Goal: Transaction & Acquisition: Book appointment/travel/reservation

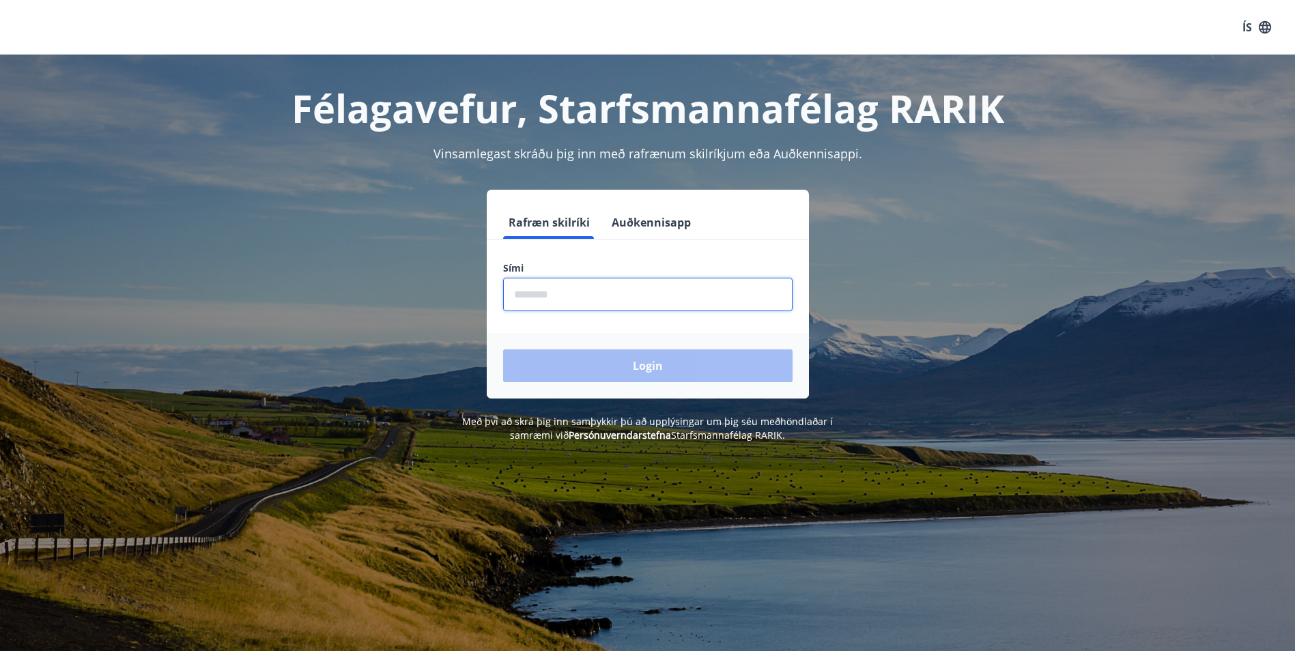
click at [574, 291] on input "phone" at bounding box center [647, 294] width 289 height 33
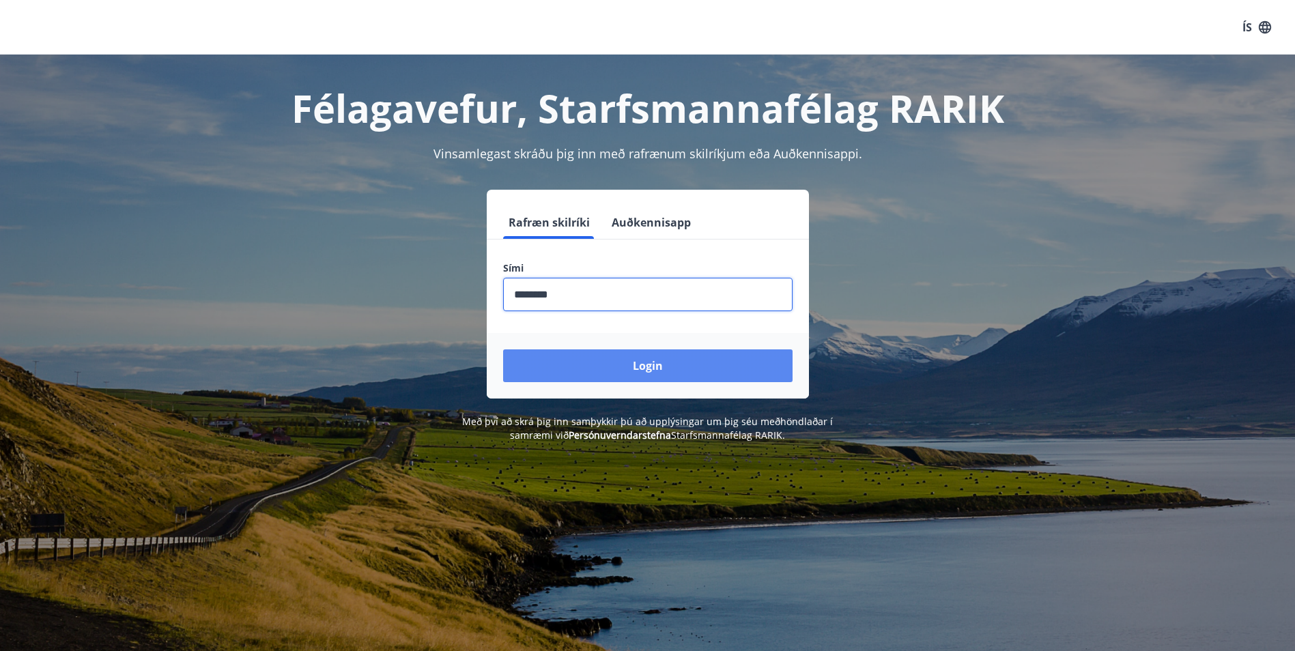
type input "********"
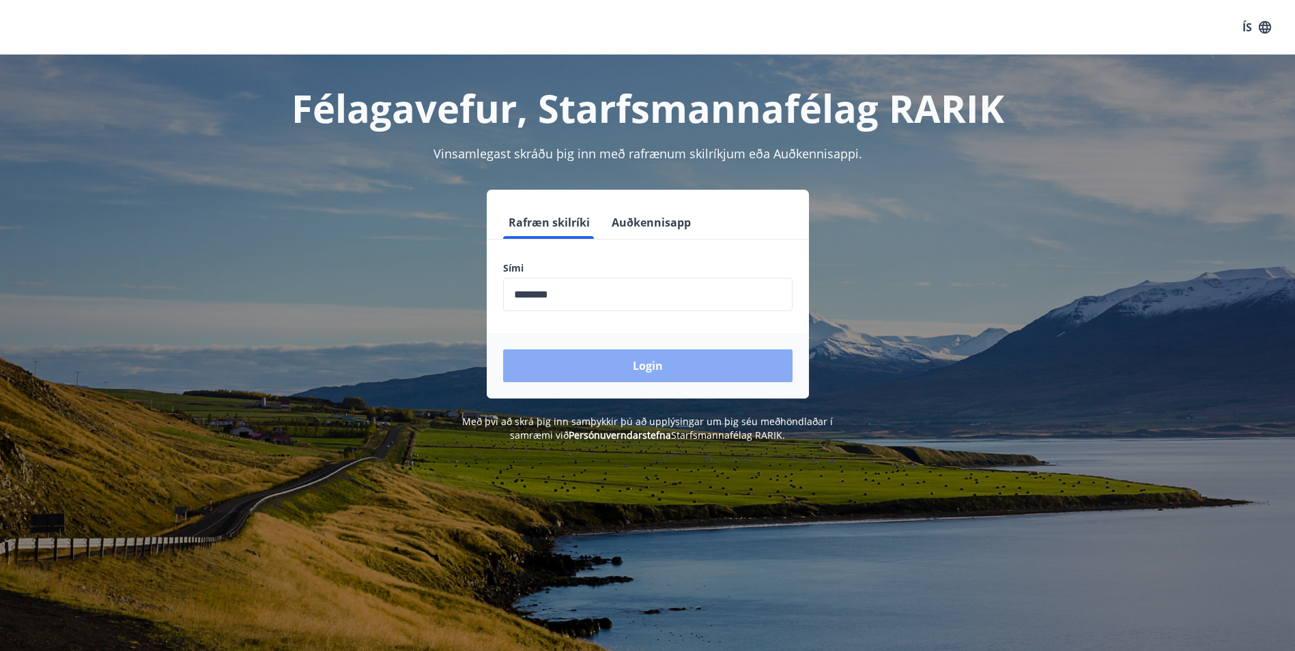
click at [610, 358] on button "Login" at bounding box center [647, 366] width 289 height 33
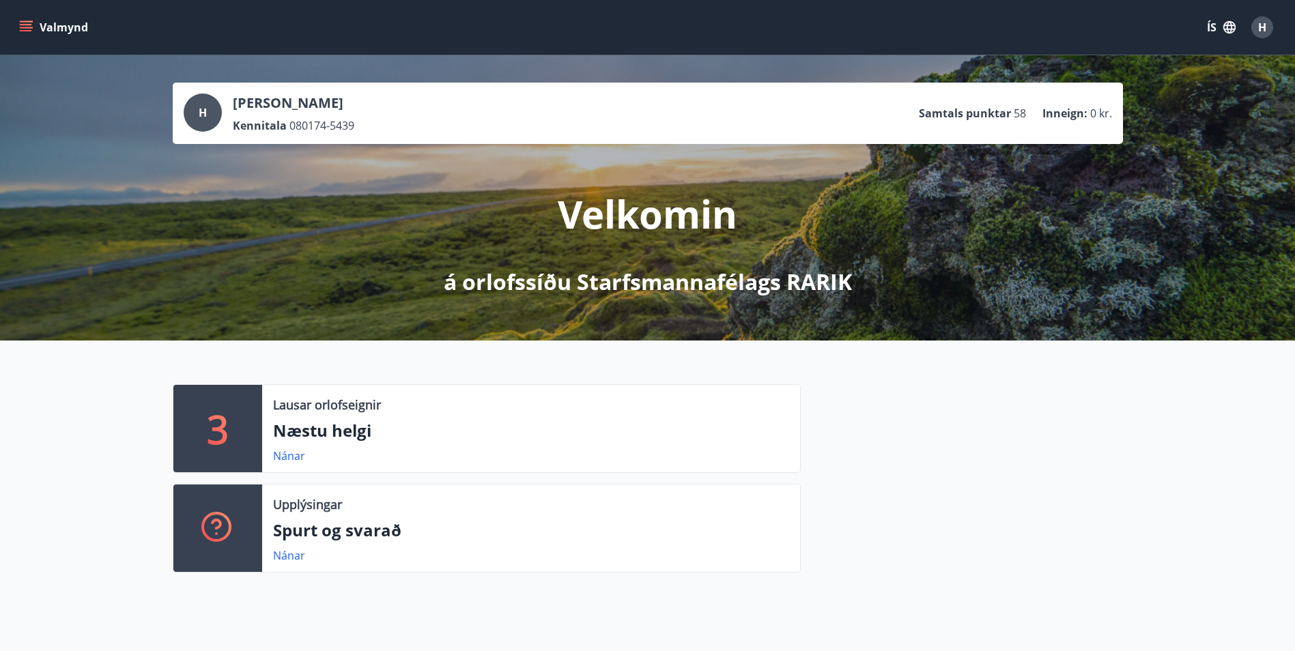
click at [24, 25] on icon "menu" at bounding box center [26, 24] width 12 height 1
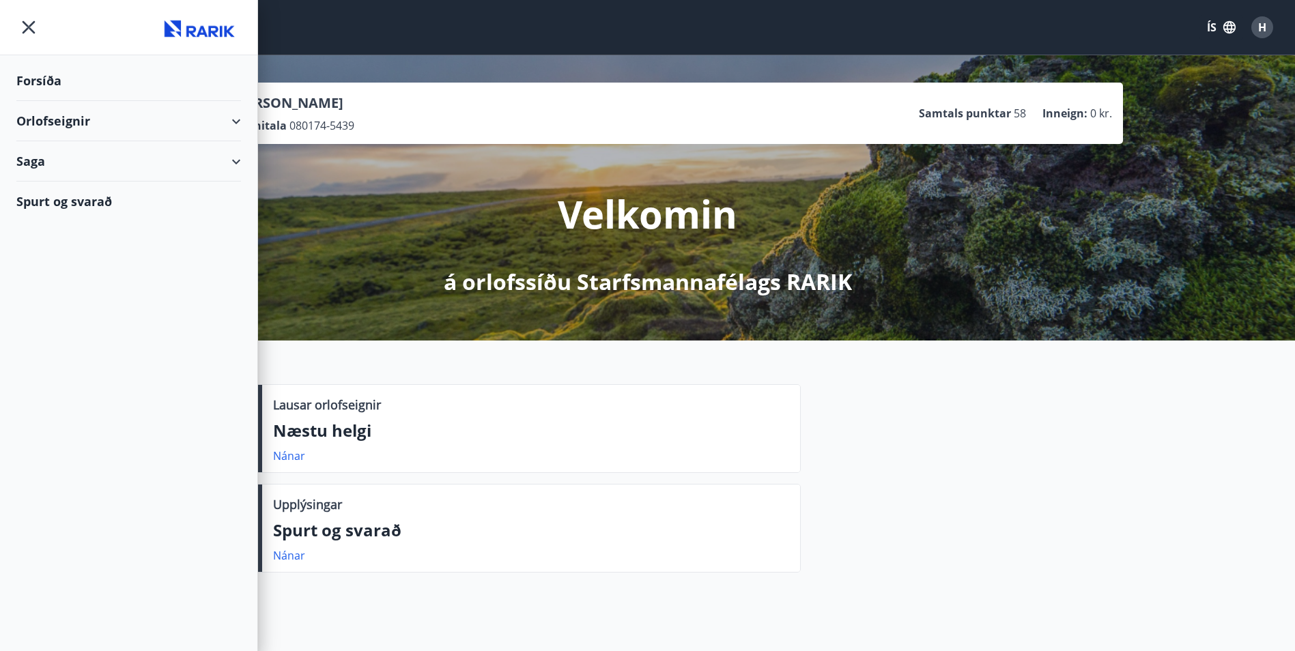
click at [75, 119] on div "Orlofseignir" at bounding box center [128, 121] width 225 height 40
click at [63, 189] on div "Bókunardagatal" at bounding box center [128, 184] width 203 height 29
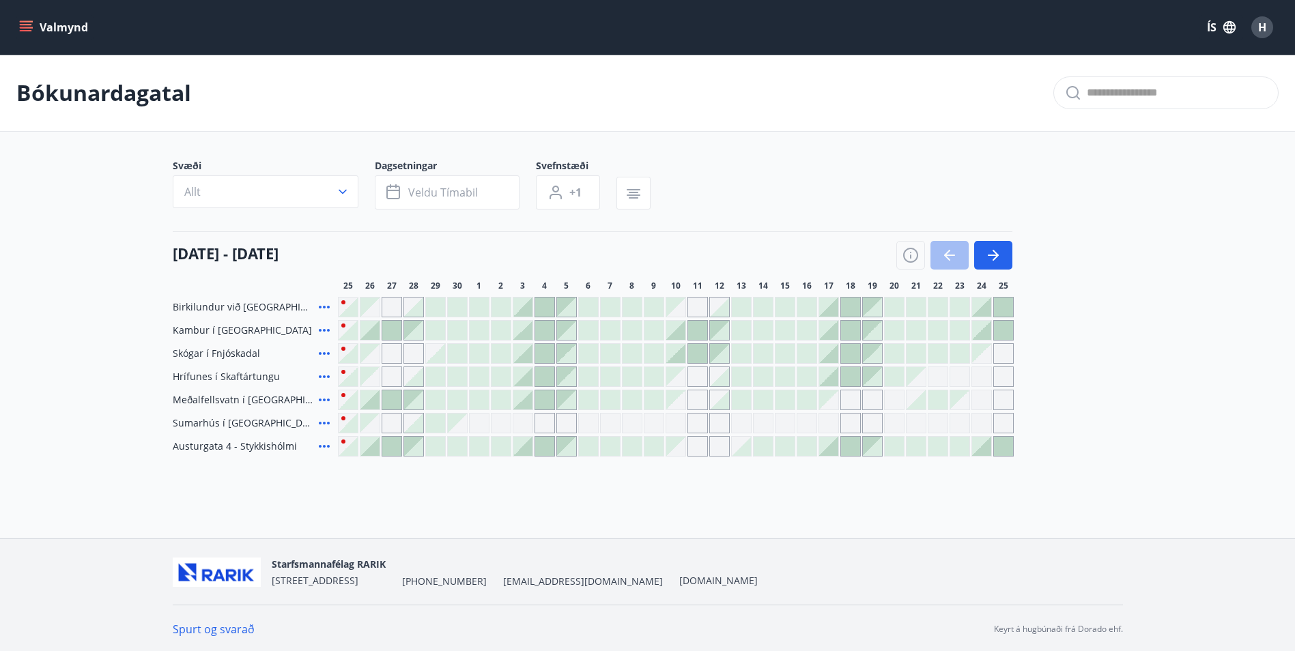
click at [529, 309] on div at bounding box center [522, 307] width 19 height 19
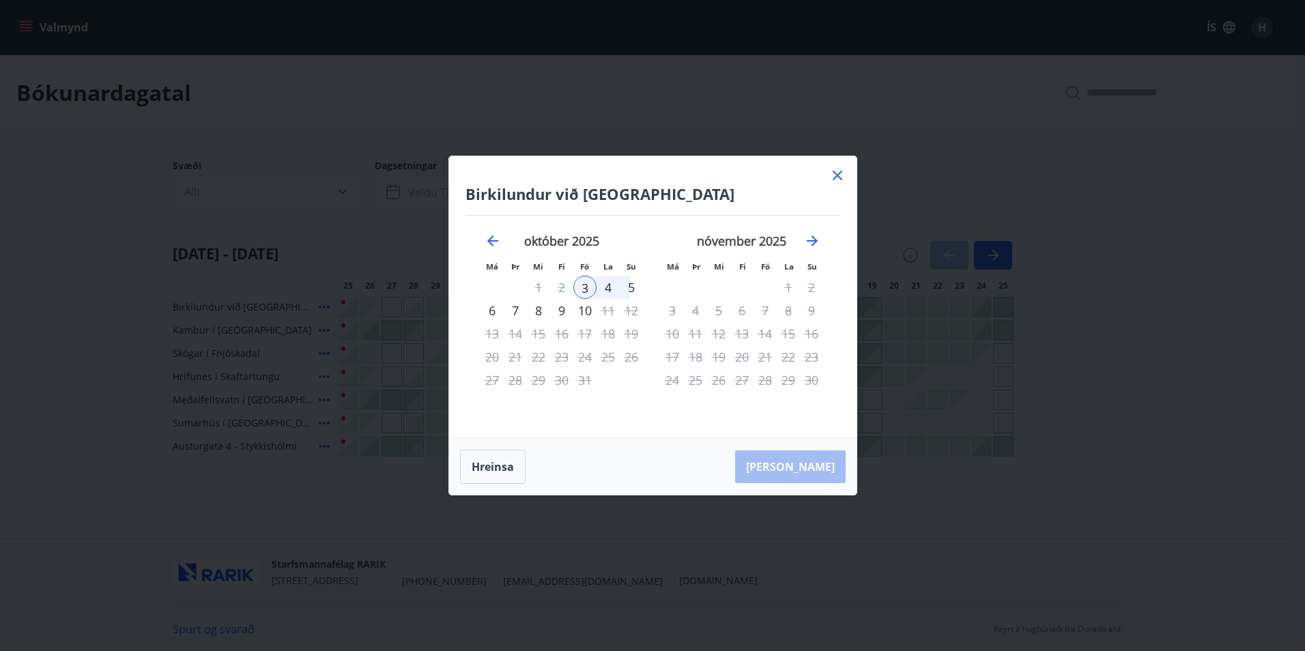
click at [836, 176] on icon at bounding box center [837, 175] width 16 height 16
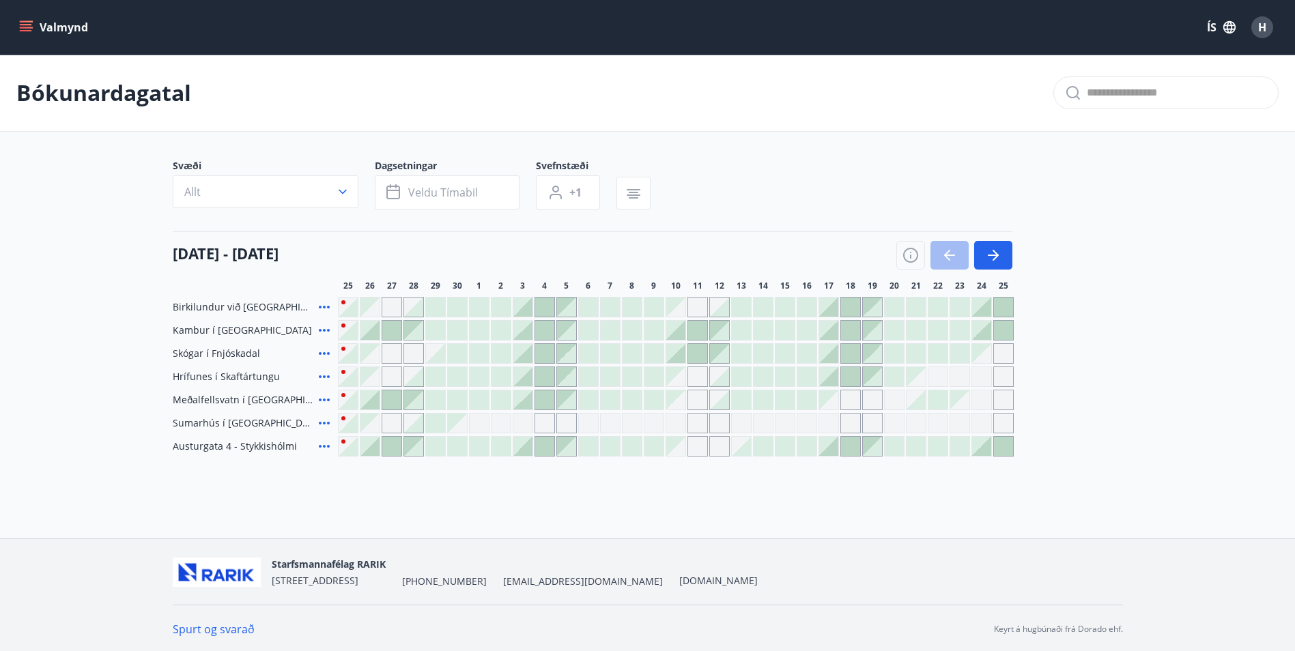
scroll to position [2, 0]
click at [960, 248] on div at bounding box center [954, 253] width 116 height 29
click at [913, 254] on icon "button" at bounding box center [910, 253] width 16 height 16
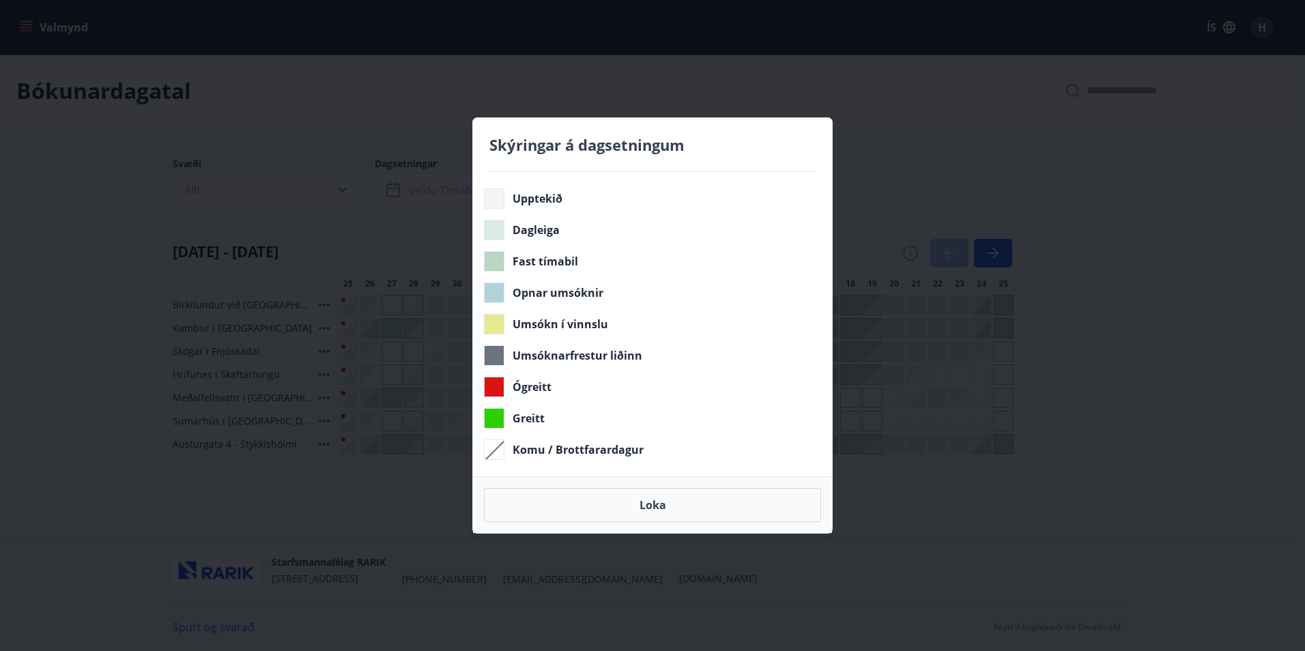
click at [913, 254] on div "Skýringar á dagsetningum Upptekið Dagleiga Fast tímabil Opnar umsóknir Umsókn í…" at bounding box center [652, 325] width 1305 height 651
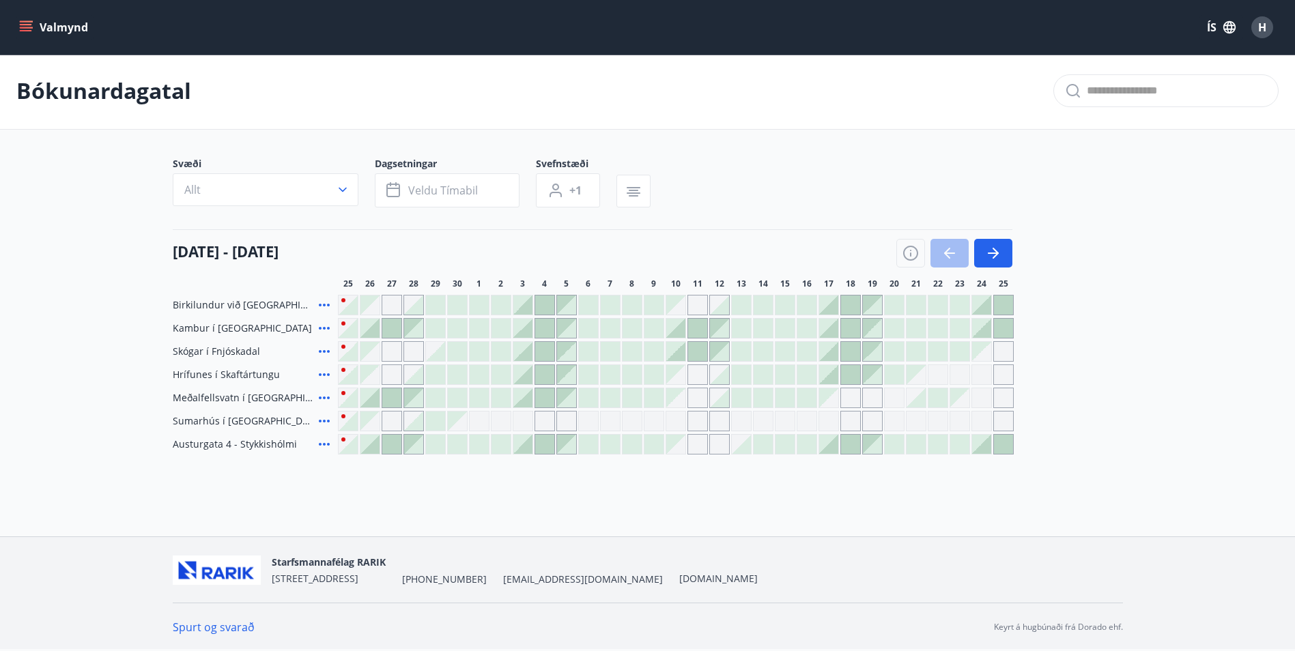
click at [876, 186] on div "Svæði Allt Dagsetningar Veldu tímabil Svefnstæði +1" at bounding box center [648, 185] width 950 height 56
click at [911, 259] on icon "button" at bounding box center [910, 253] width 16 height 16
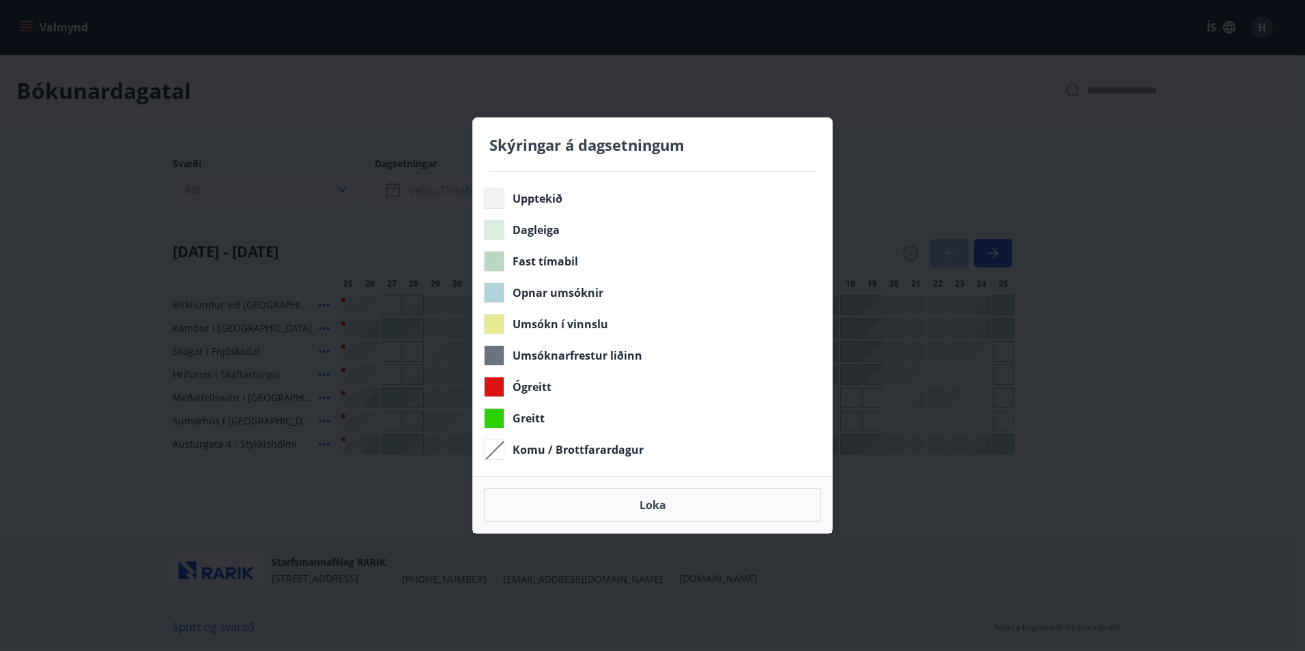
click at [911, 259] on div "Skýringar á dagsetningum Upptekið Dagleiga Fast tímabil Opnar umsóknir Umsókn í…" at bounding box center [652, 325] width 1305 height 651
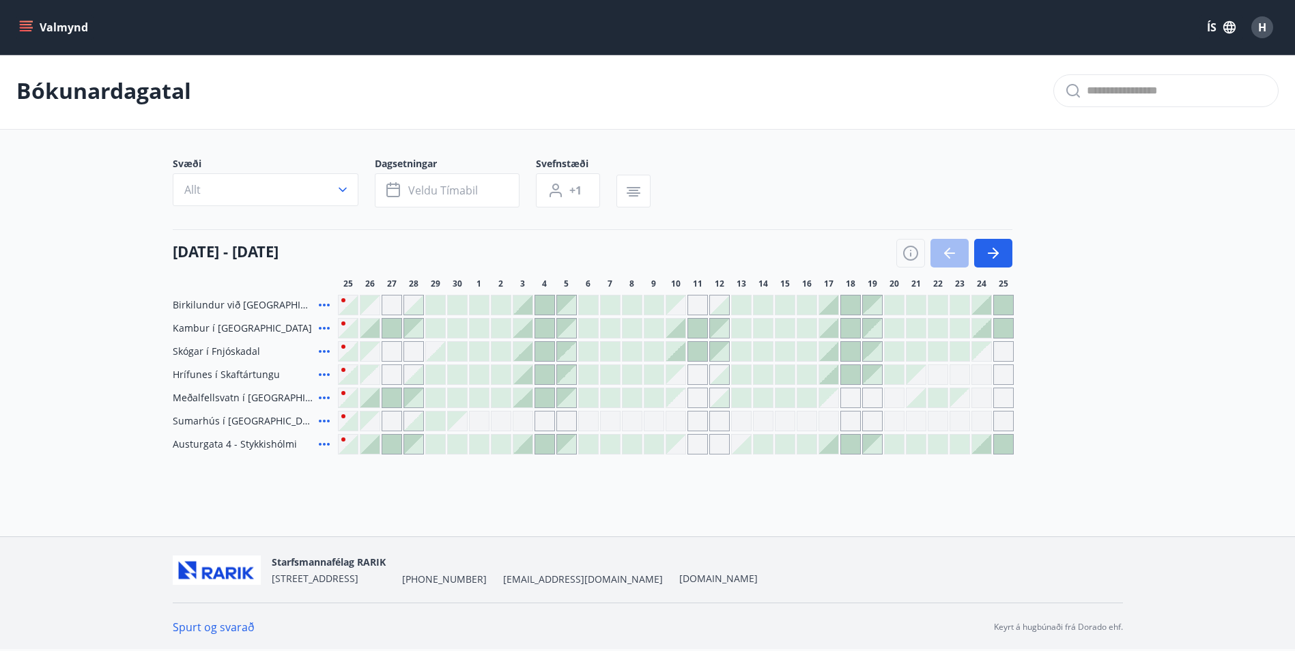
click at [915, 128] on body "Valmynd ÍS H Bókunardagatal Svæði Allt Dagsetningar Veldu tímabil Svefnstæði +1…" at bounding box center [647, 323] width 1295 height 651
click at [985, 246] on icon "button" at bounding box center [993, 253] width 16 height 16
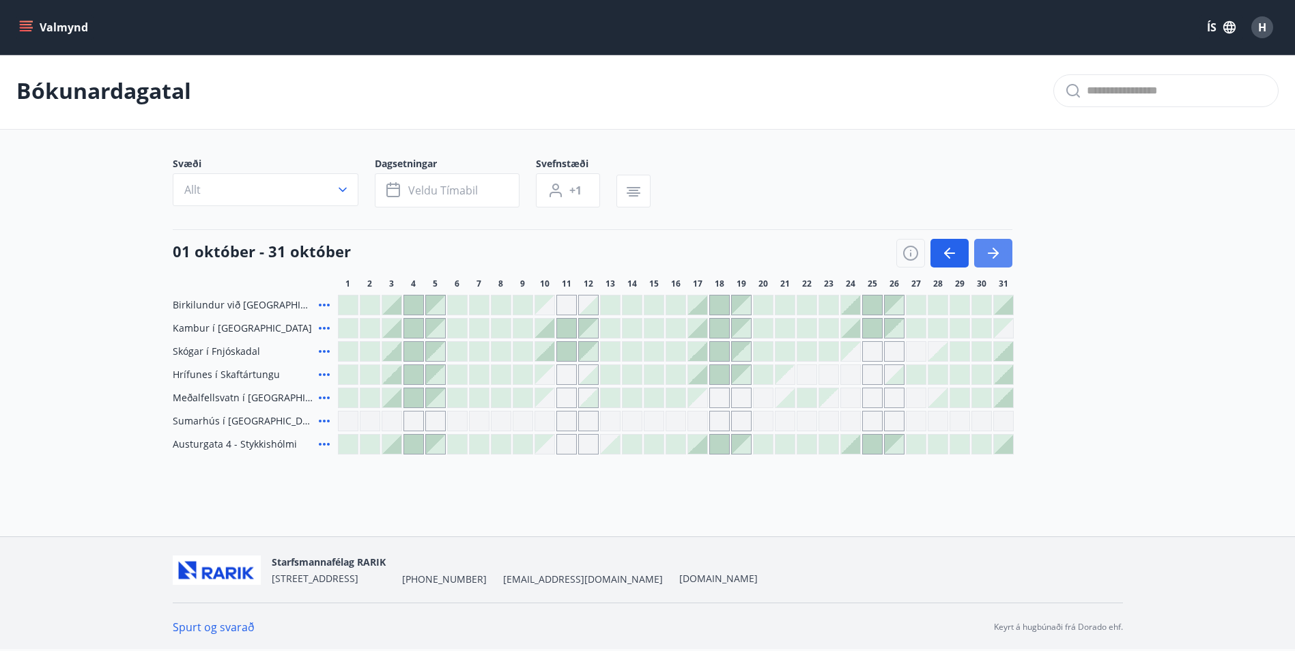
click at [990, 259] on icon "button" at bounding box center [993, 253] width 16 height 16
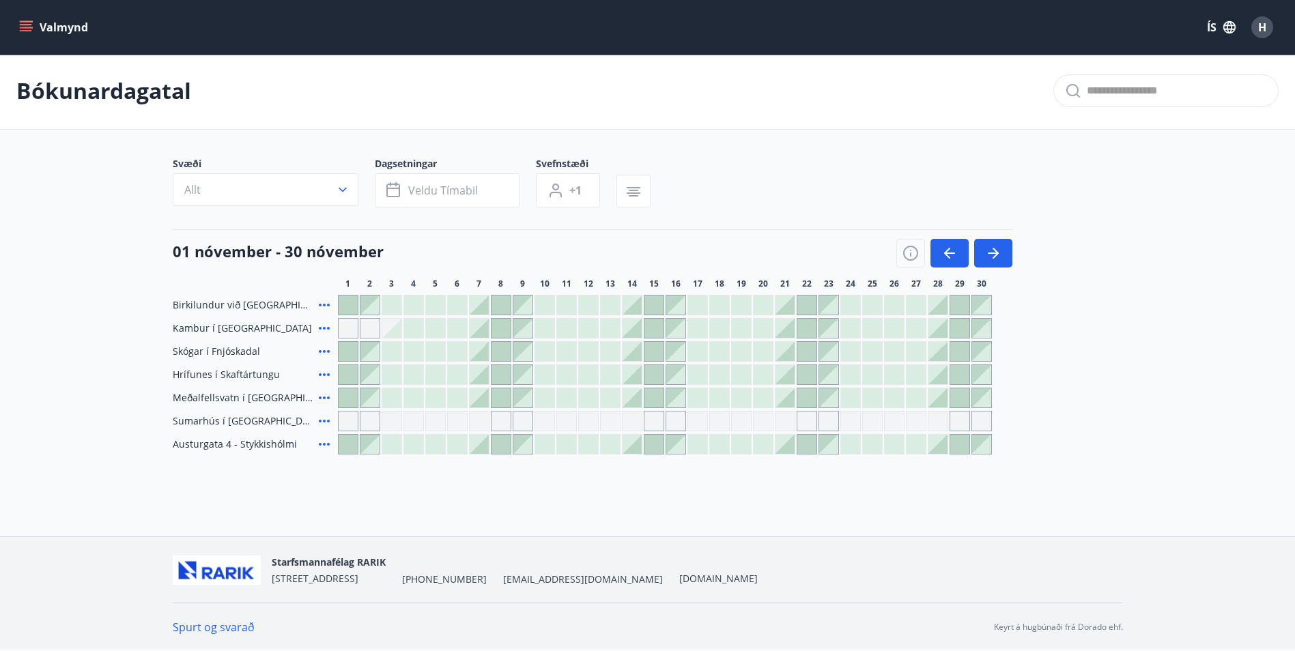
click at [696, 442] on div at bounding box center [697, 444] width 19 height 19
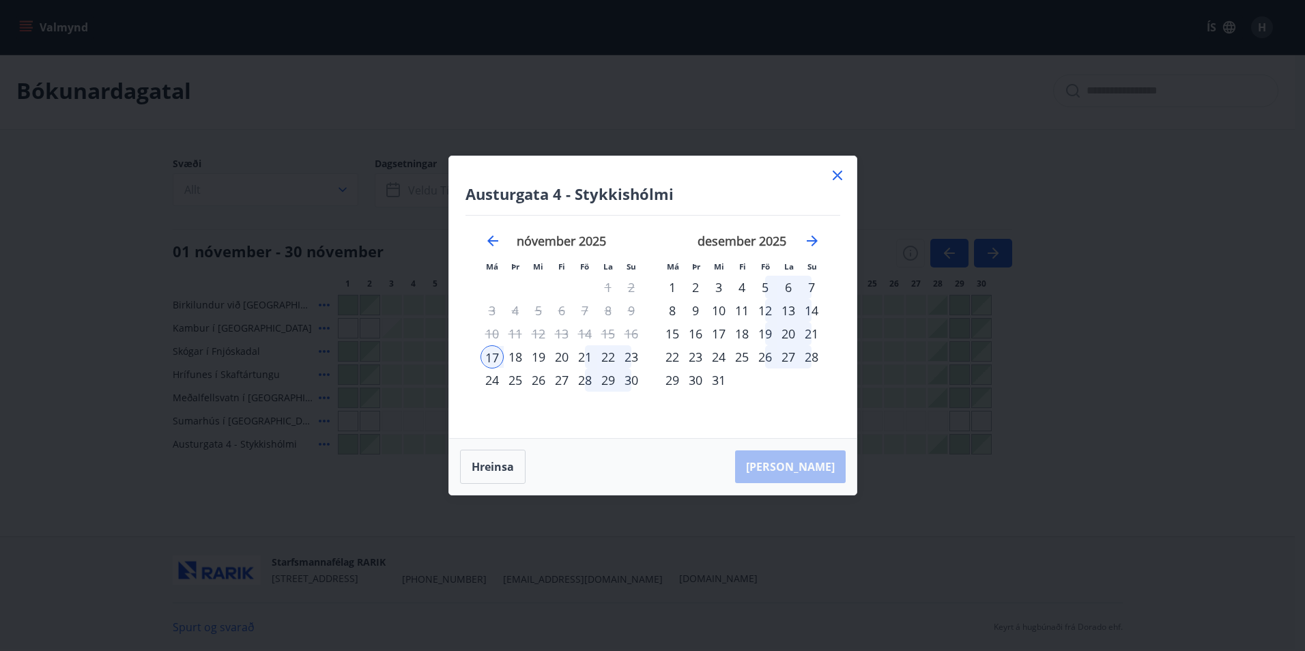
click at [581, 356] on div "21" at bounding box center [584, 356] width 23 height 23
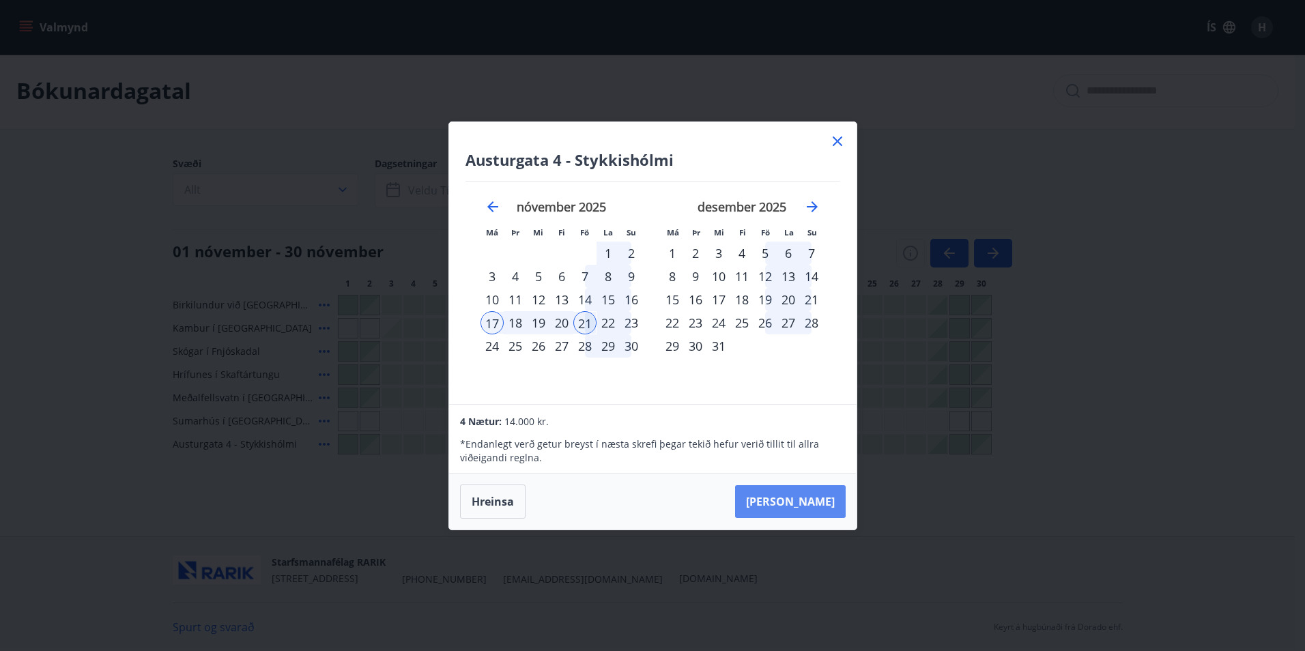
click at [806, 501] on button "[PERSON_NAME]" at bounding box center [790, 501] width 111 height 33
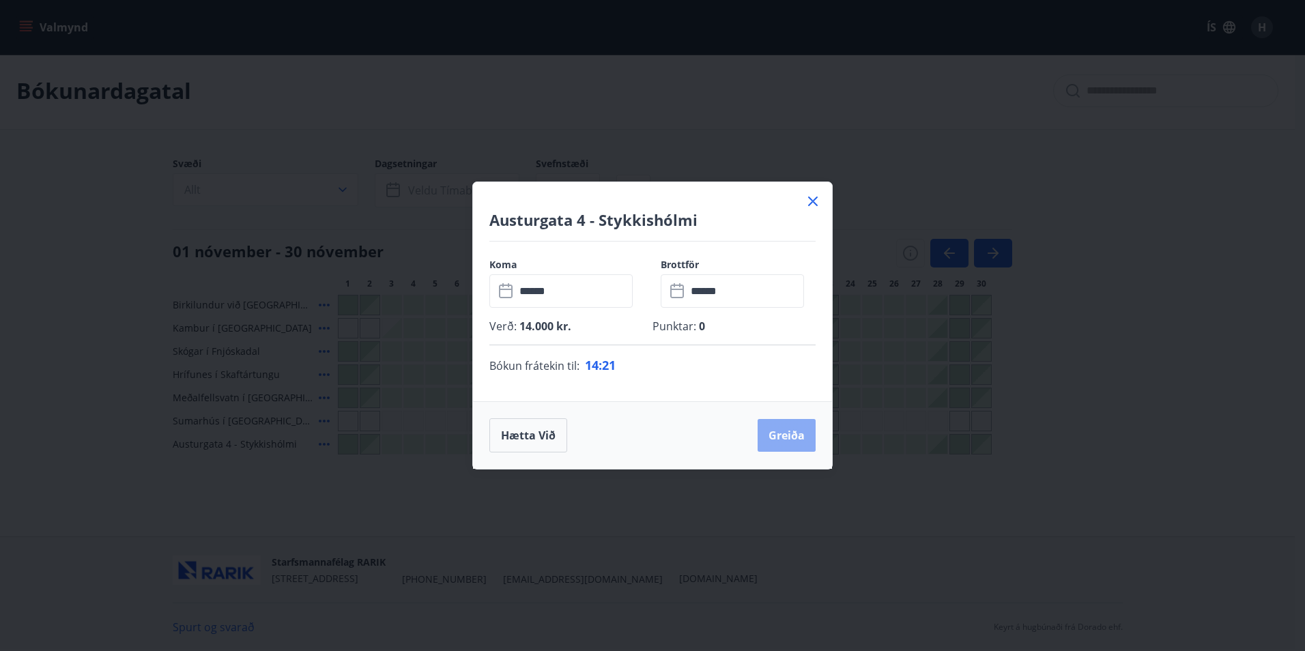
click at [782, 439] on button "Greiða" at bounding box center [787, 435] width 58 height 33
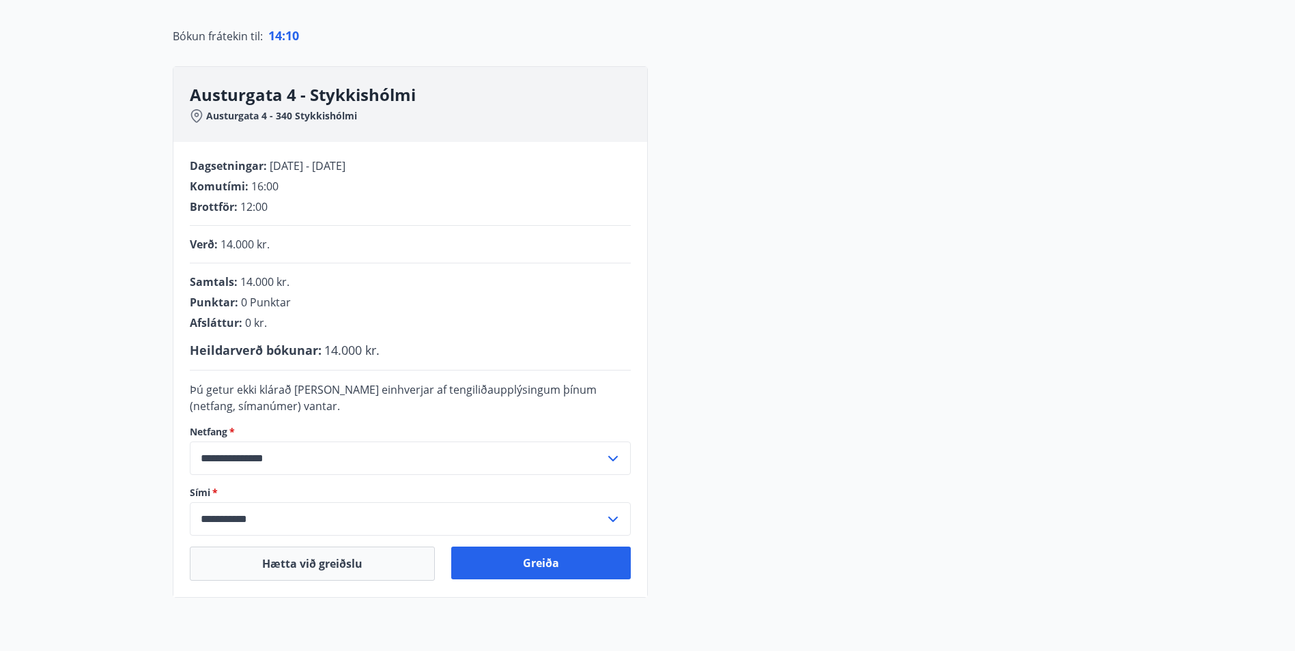
scroll to position [207, 0]
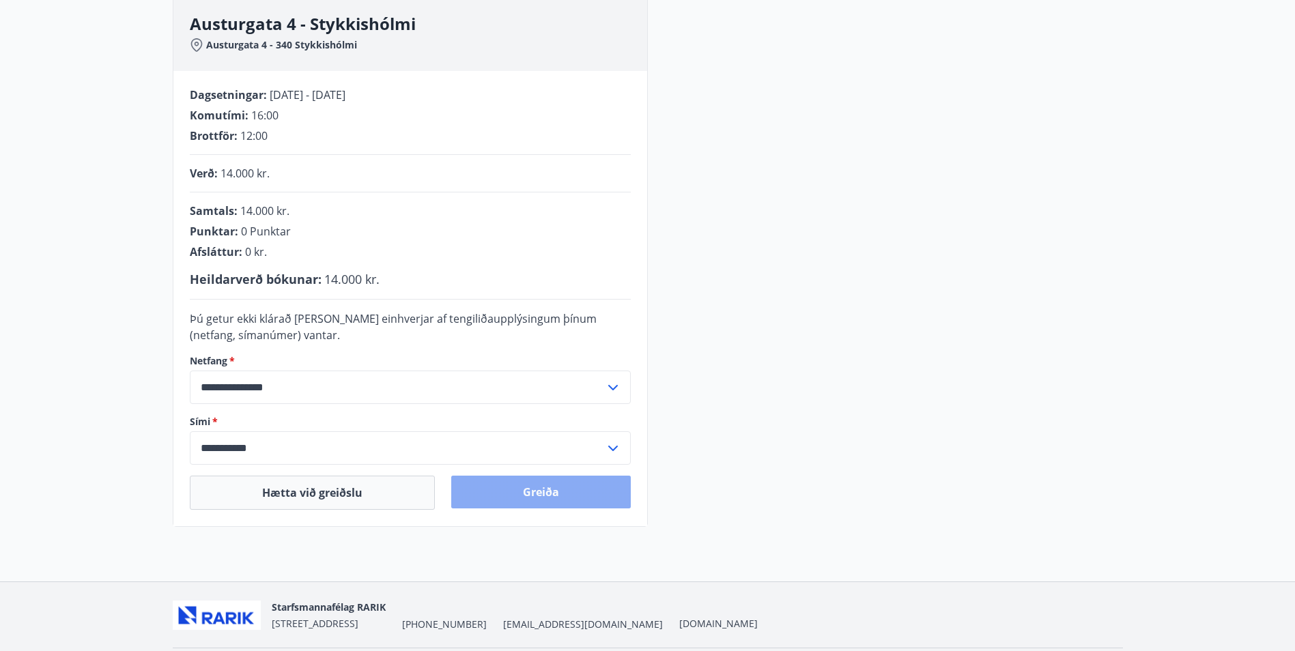
click at [530, 494] on button "Greiða" at bounding box center [541, 492] width 180 height 33
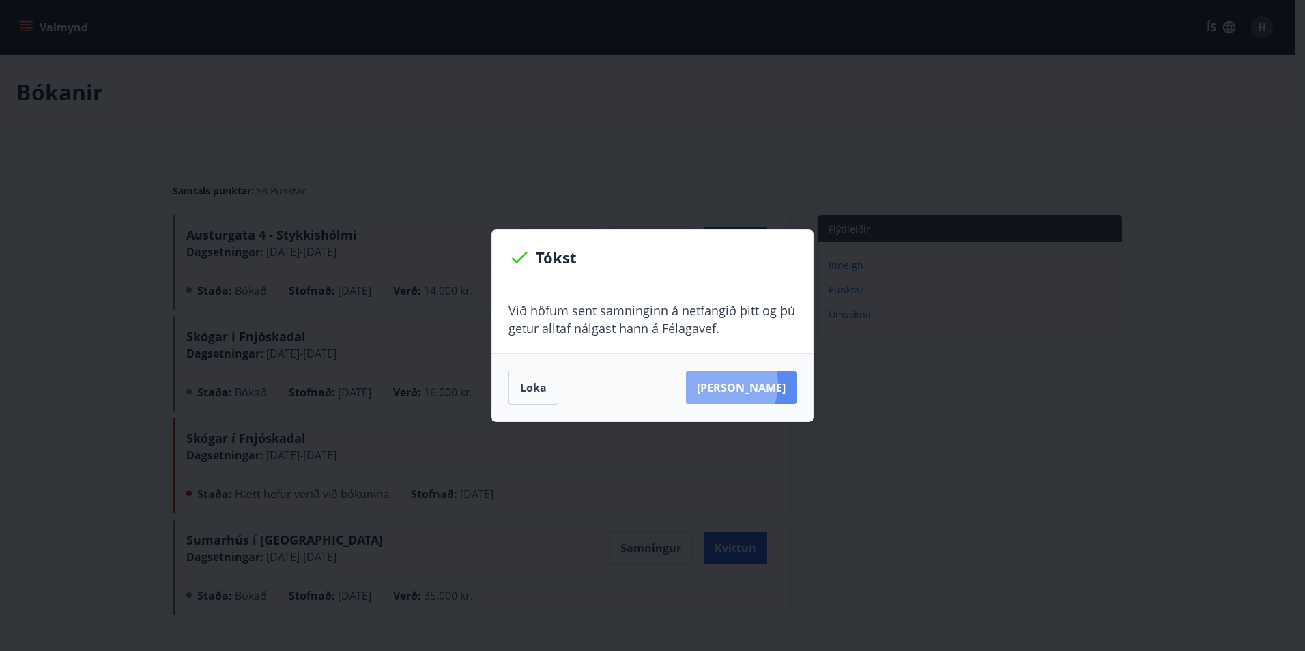
click at [739, 384] on button "[PERSON_NAME]" at bounding box center [741, 387] width 111 height 33
click at [543, 385] on button "Loka" at bounding box center [534, 388] width 50 height 34
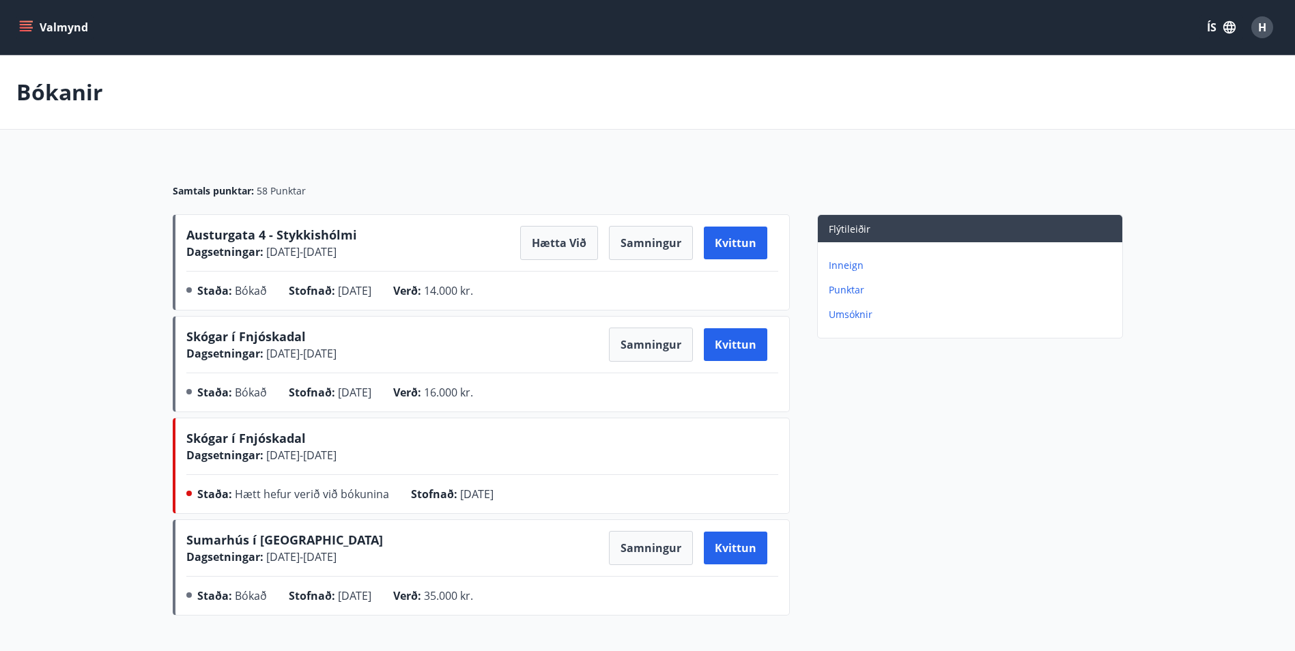
click at [850, 287] on p "Punktar" at bounding box center [973, 290] width 288 height 14
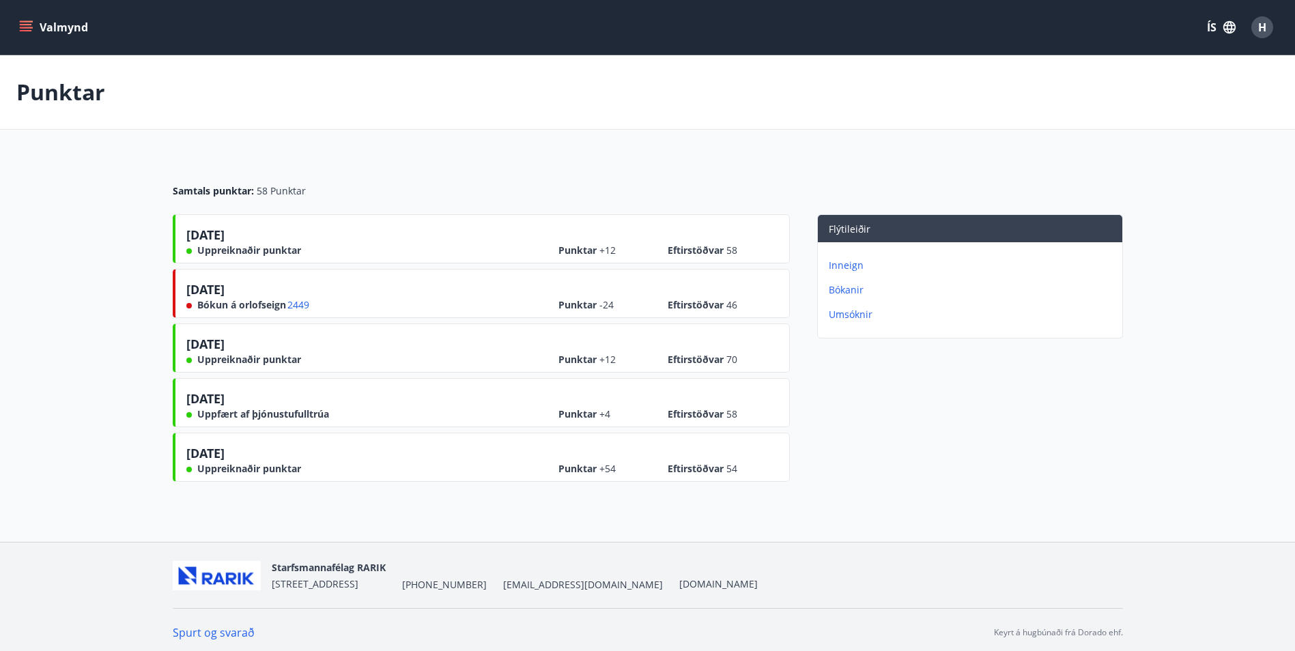
click at [24, 25] on icon "menu" at bounding box center [26, 24] width 12 height 1
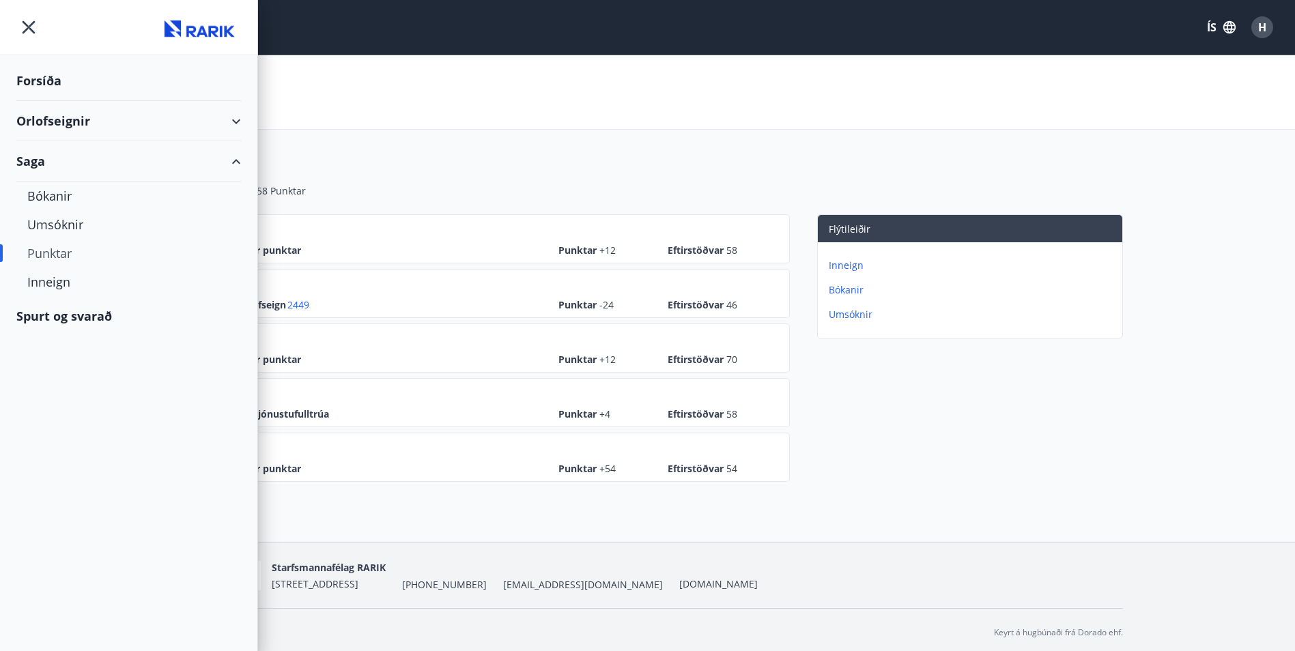
click at [51, 124] on div "Orlofseignir" at bounding box center [128, 121] width 225 height 40
click at [63, 187] on div "Bókunardagatal" at bounding box center [128, 184] width 203 height 29
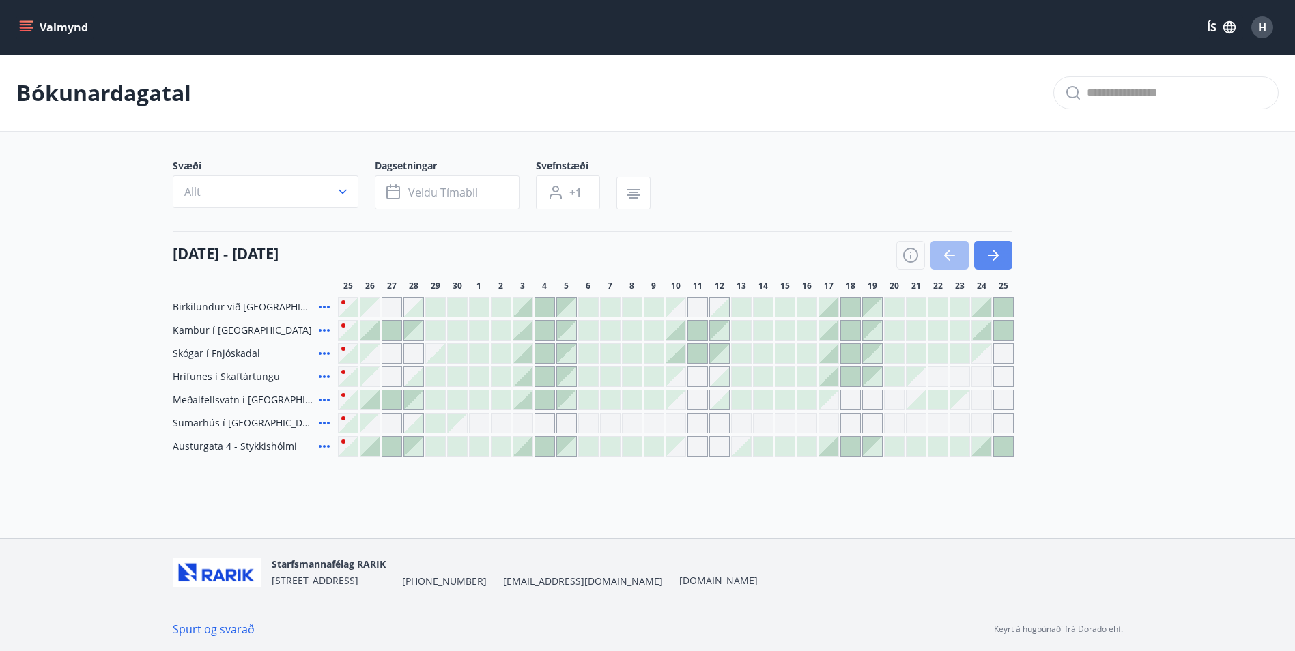
click at [979, 256] on button "button" at bounding box center [993, 255] width 38 height 29
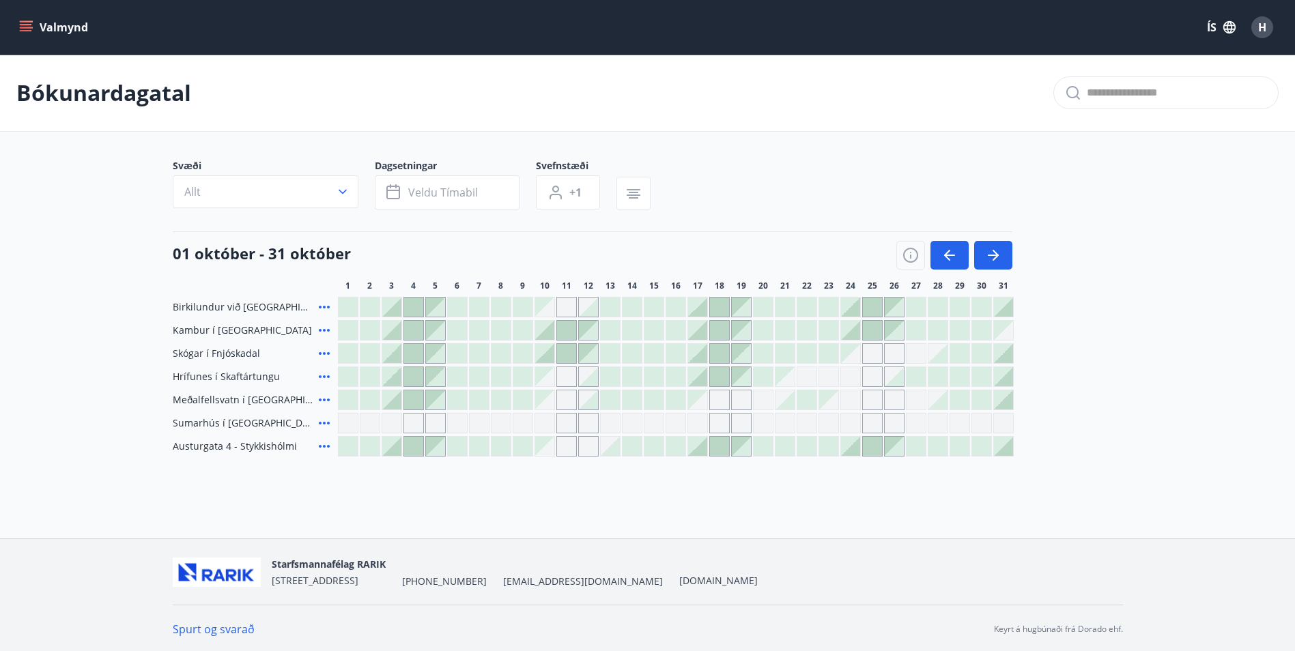
click at [937, 307] on div at bounding box center [937, 307] width 19 height 19
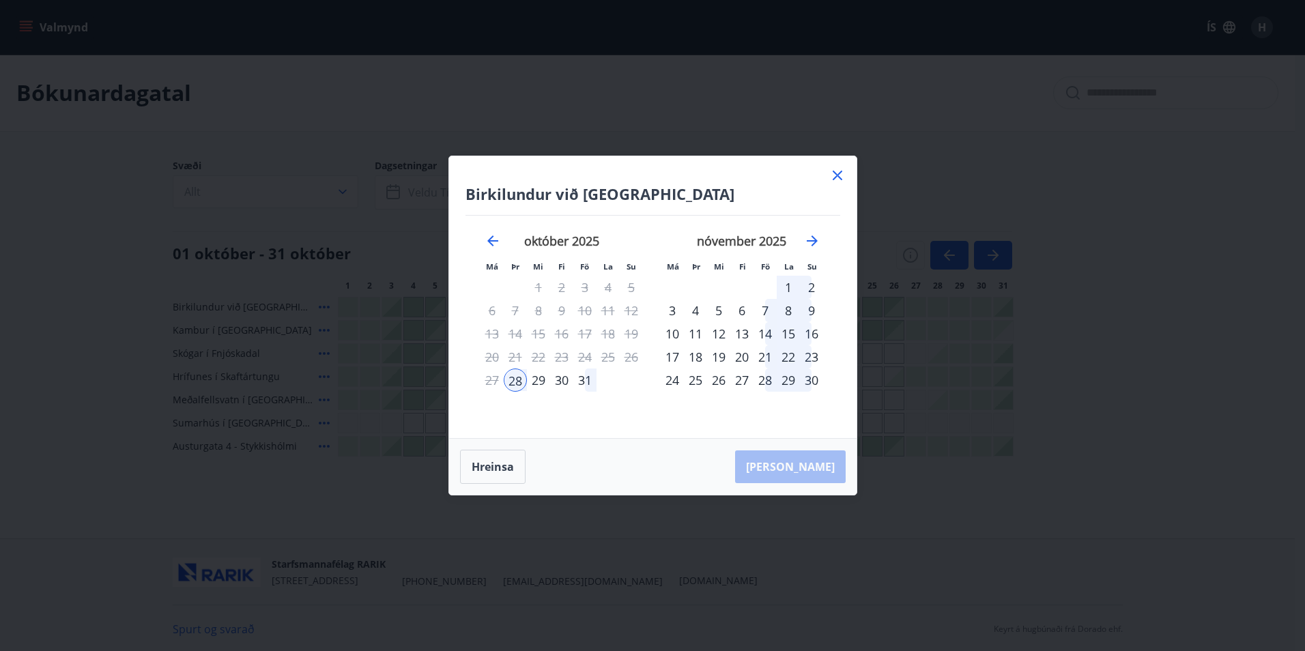
click at [491, 380] on div "27" at bounding box center [492, 380] width 23 height 23
click at [513, 380] on div "28" at bounding box center [515, 380] width 23 height 23
click at [580, 381] on div "31" at bounding box center [584, 380] width 23 height 23
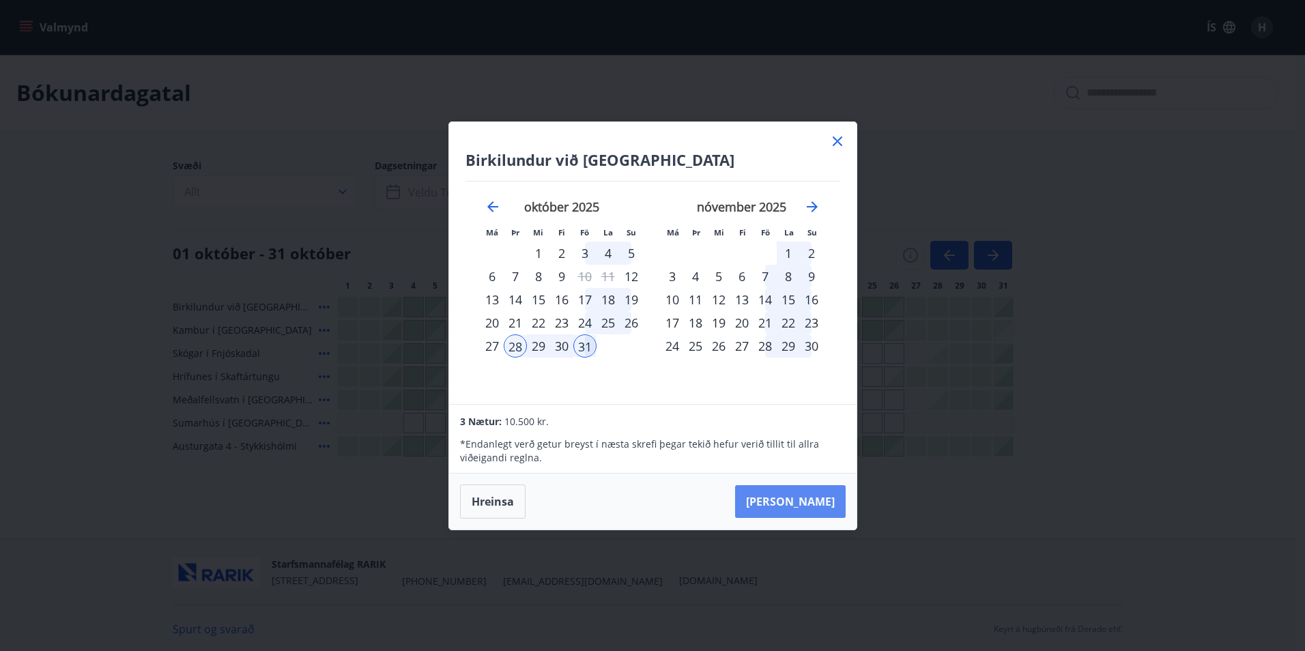
click at [808, 493] on button "[PERSON_NAME]" at bounding box center [790, 501] width 111 height 33
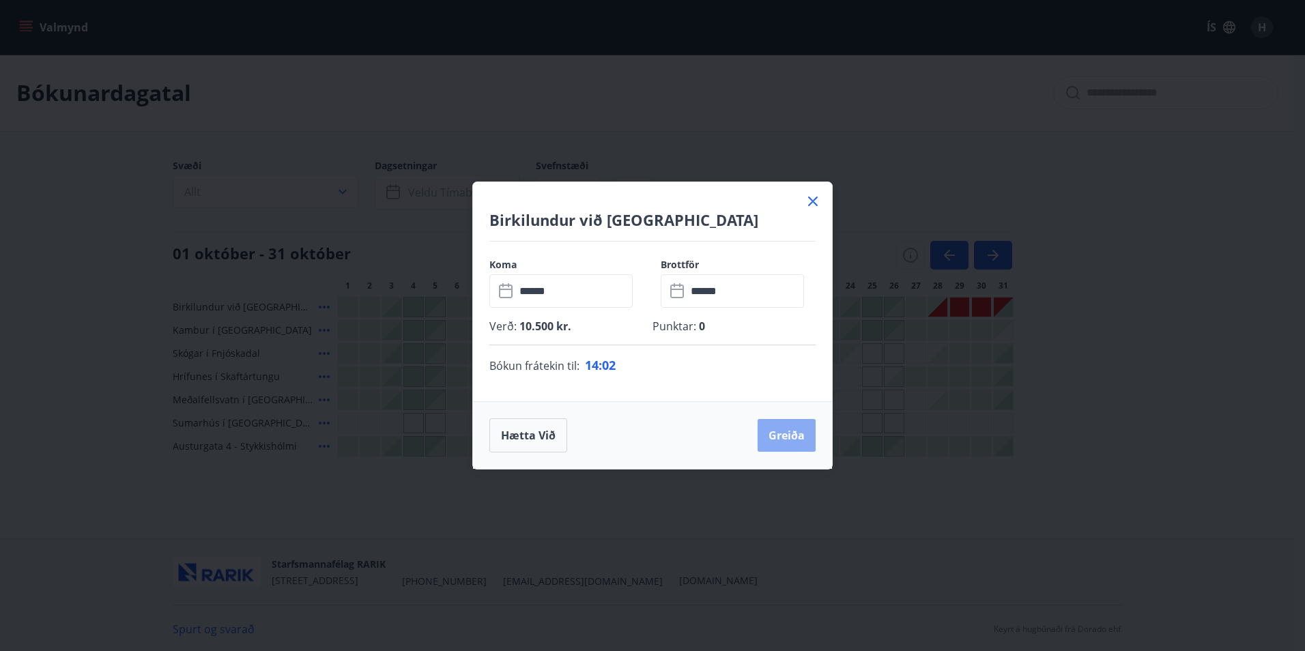
click at [787, 436] on button "Greiða" at bounding box center [787, 435] width 58 height 33
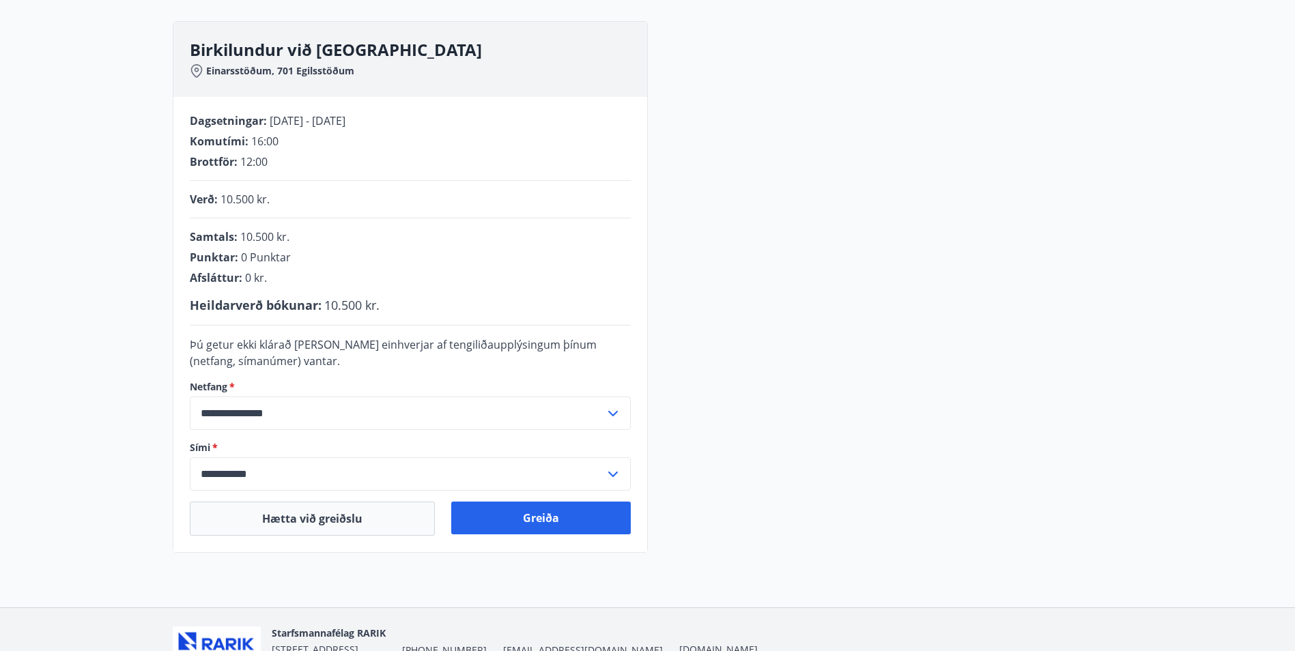
scroll to position [252, 0]
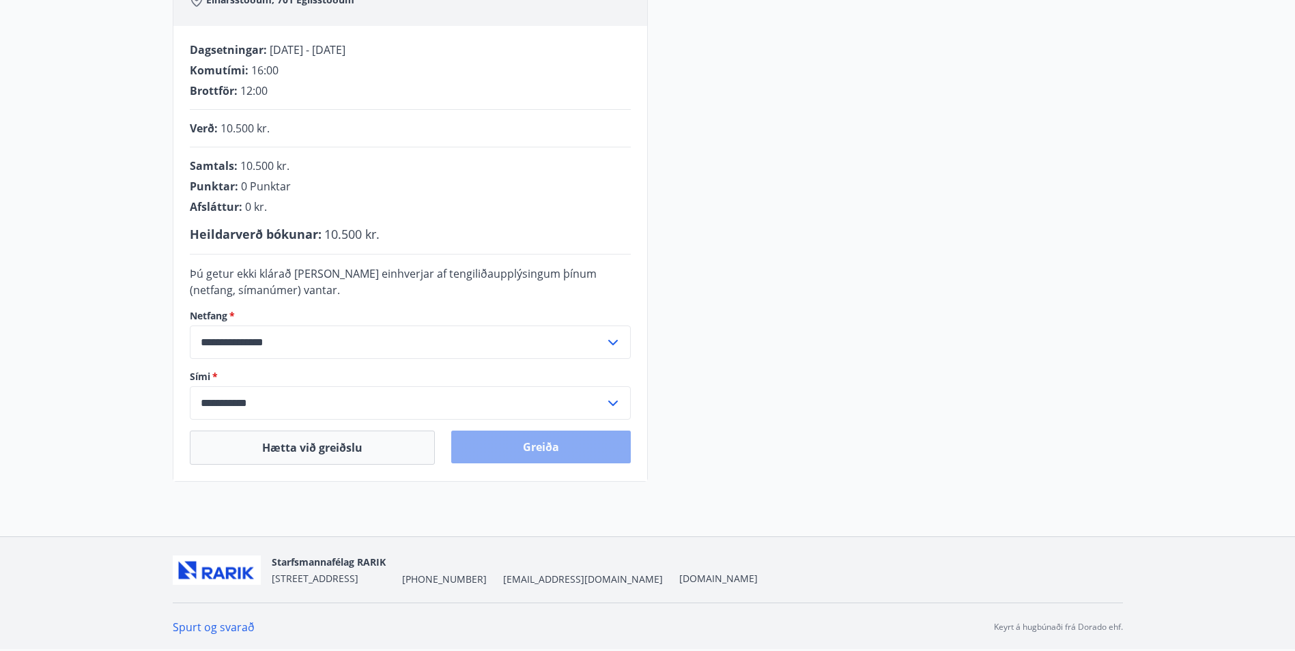
click at [531, 444] on button "Greiða" at bounding box center [541, 447] width 180 height 33
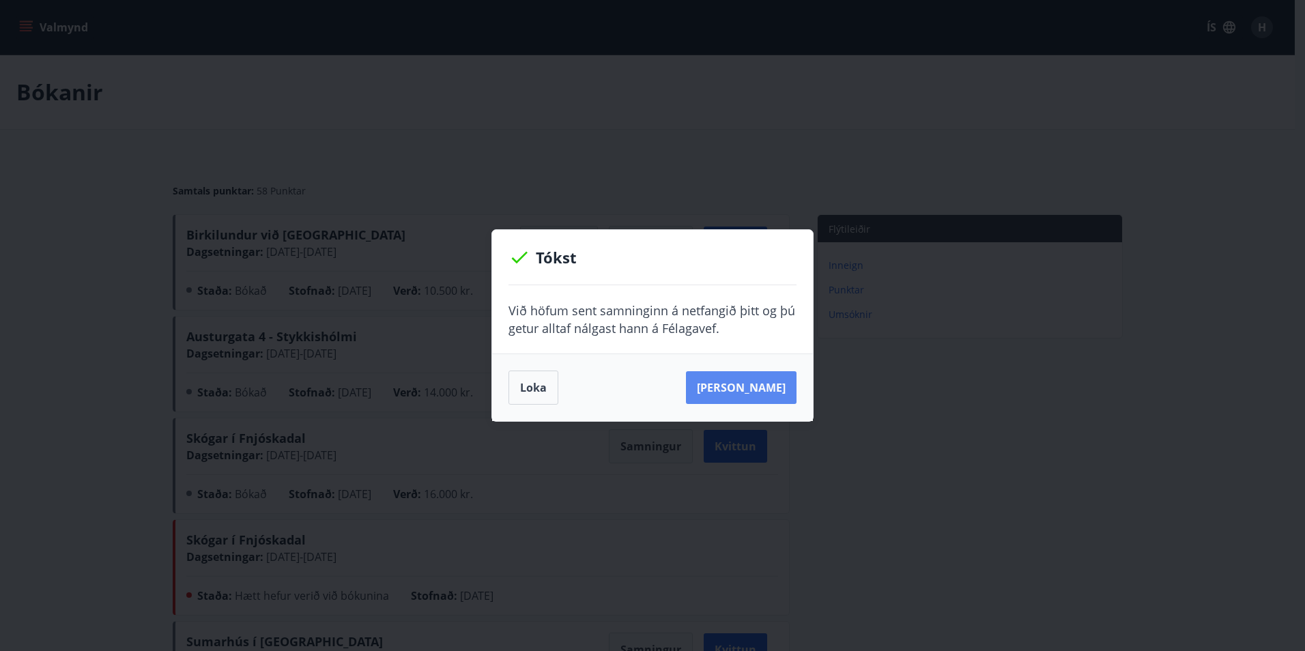
click at [734, 391] on button "[PERSON_NAME]" at bounding box center [741, 387] width 111 height 33
click at [538, 382] on button "Loka" at bounding box center [534, 388] width 50 height 34
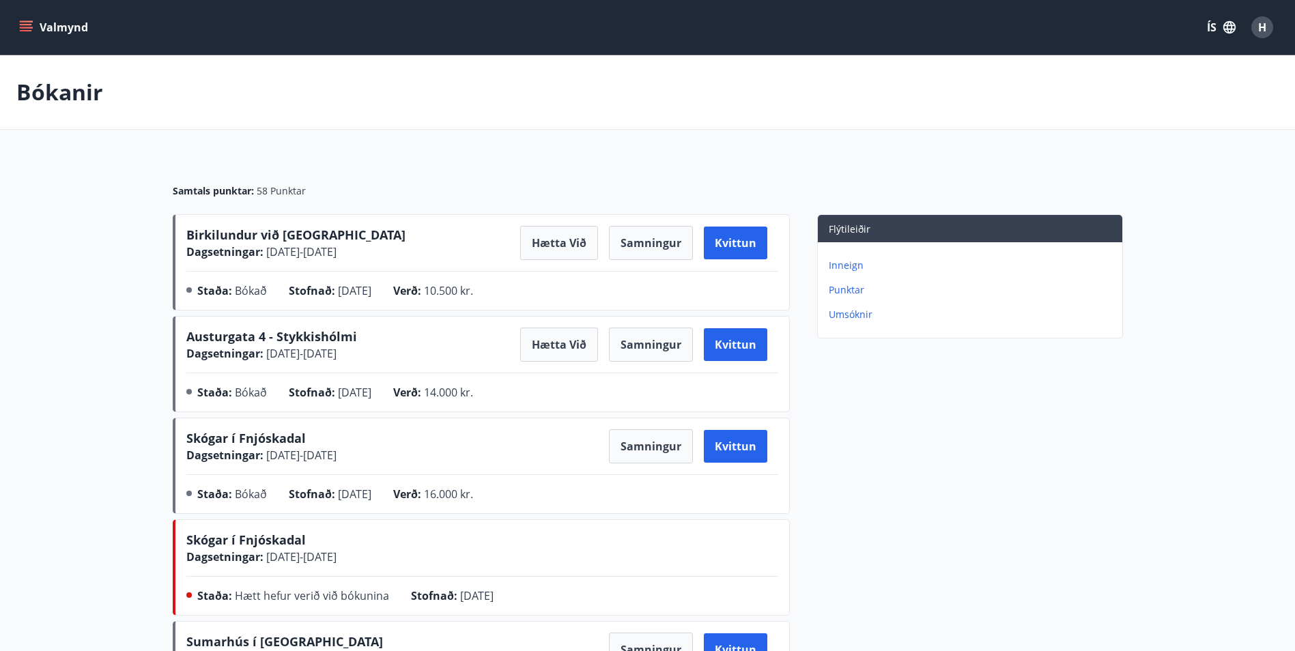
click at [31, 20] on button "Valmynd" at bounding box center [54, 27] width 77 height 25
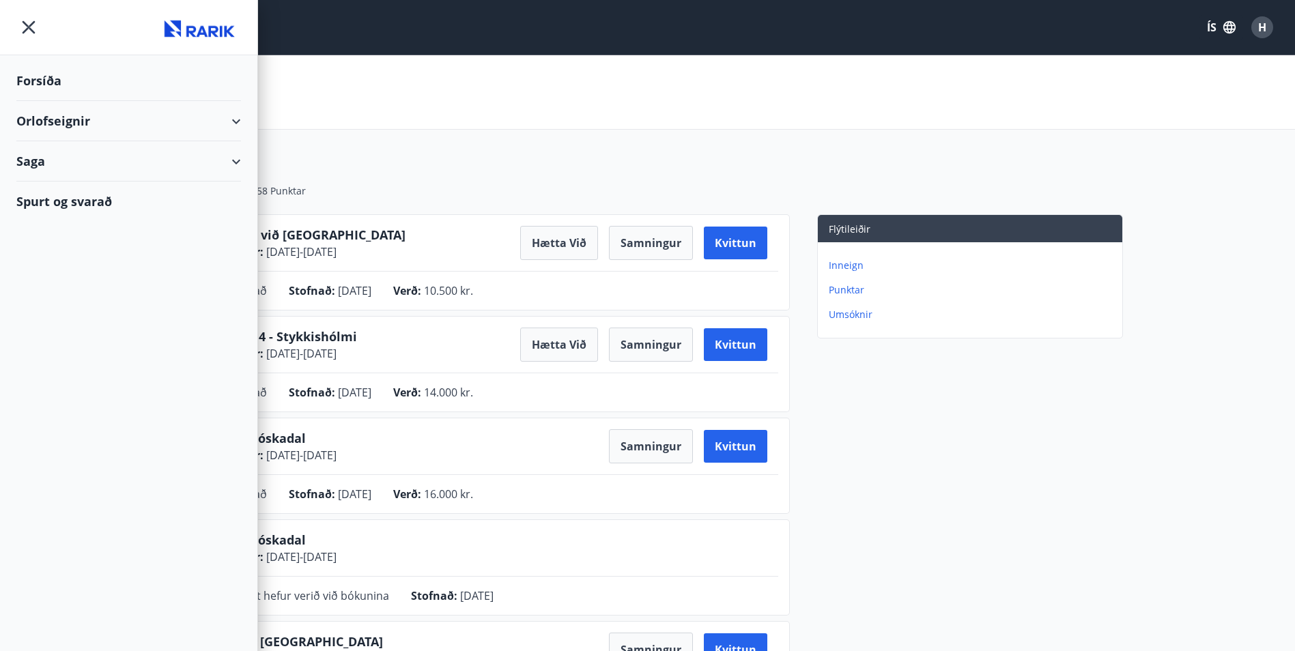
click at [57, 121] on div "Orlofseignir" at bounding box center [128, 121] width 225 height 40
click at [56, 158] on div "Framboð" at bounding box center [128, 155] width 203 height 29
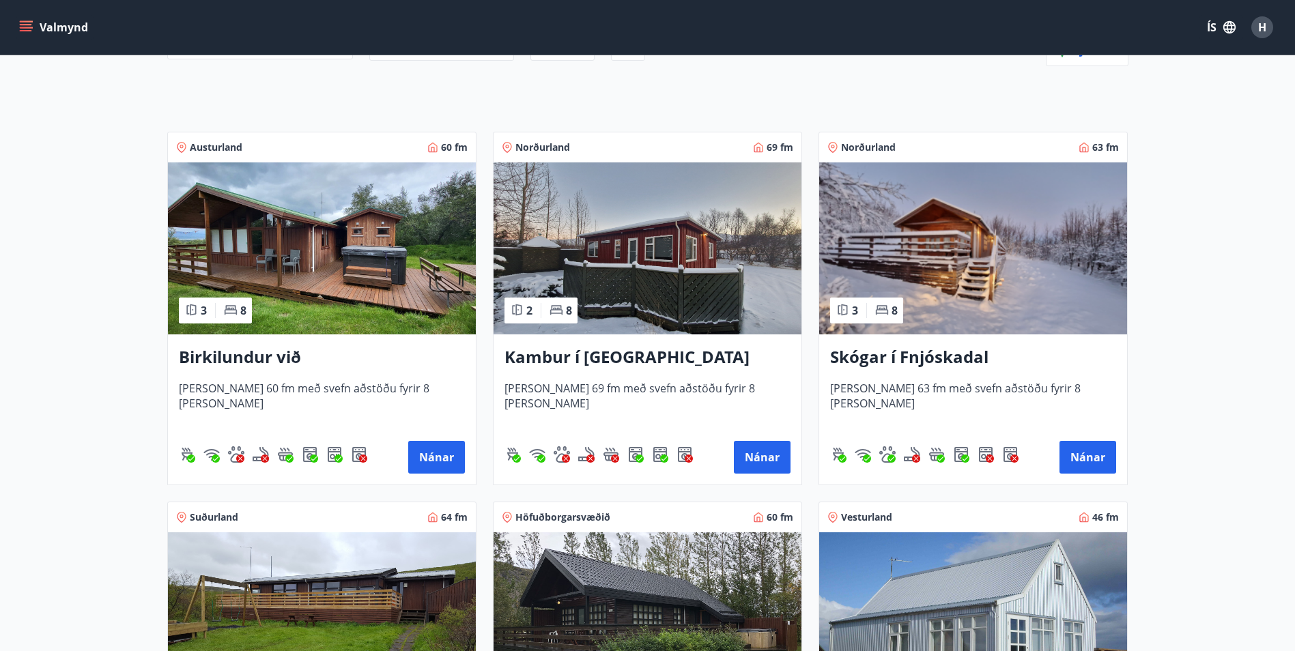
scroll to position [205, 0]
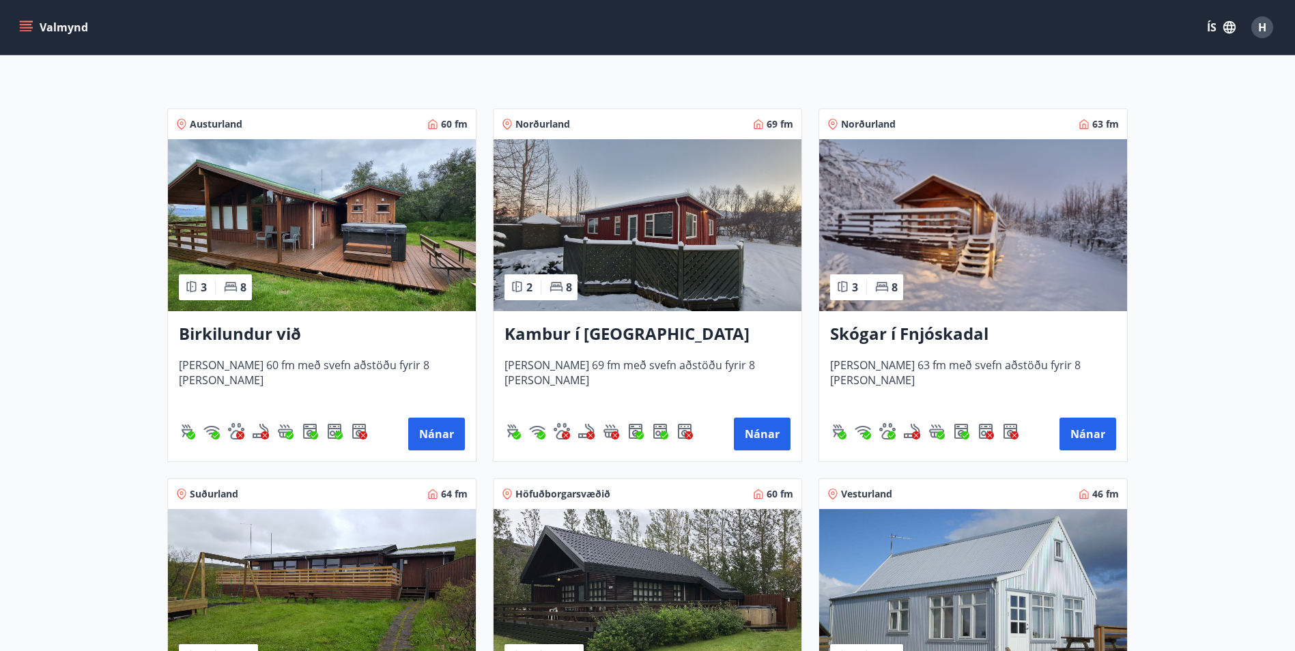
click at [305, 220] on img at bounding box center [322, 225] width 308 height 172
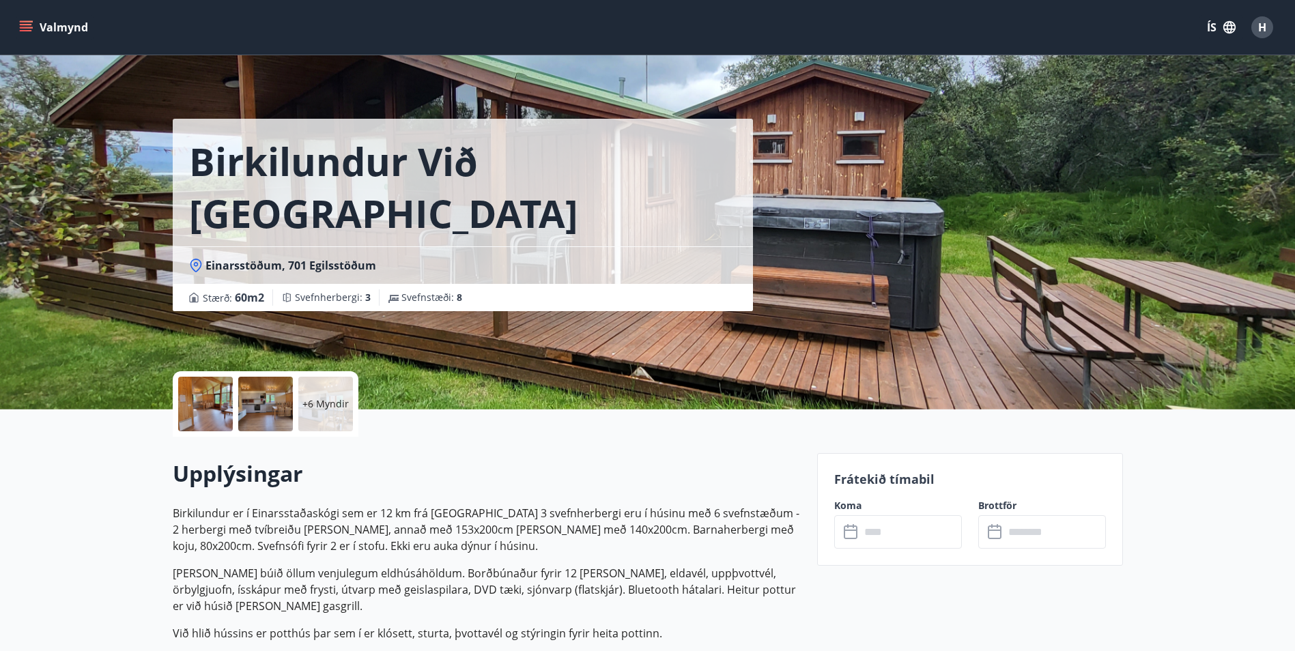
click at [20, 23] on icon "menu" at bounding box center [26, 27] width 14 height 14
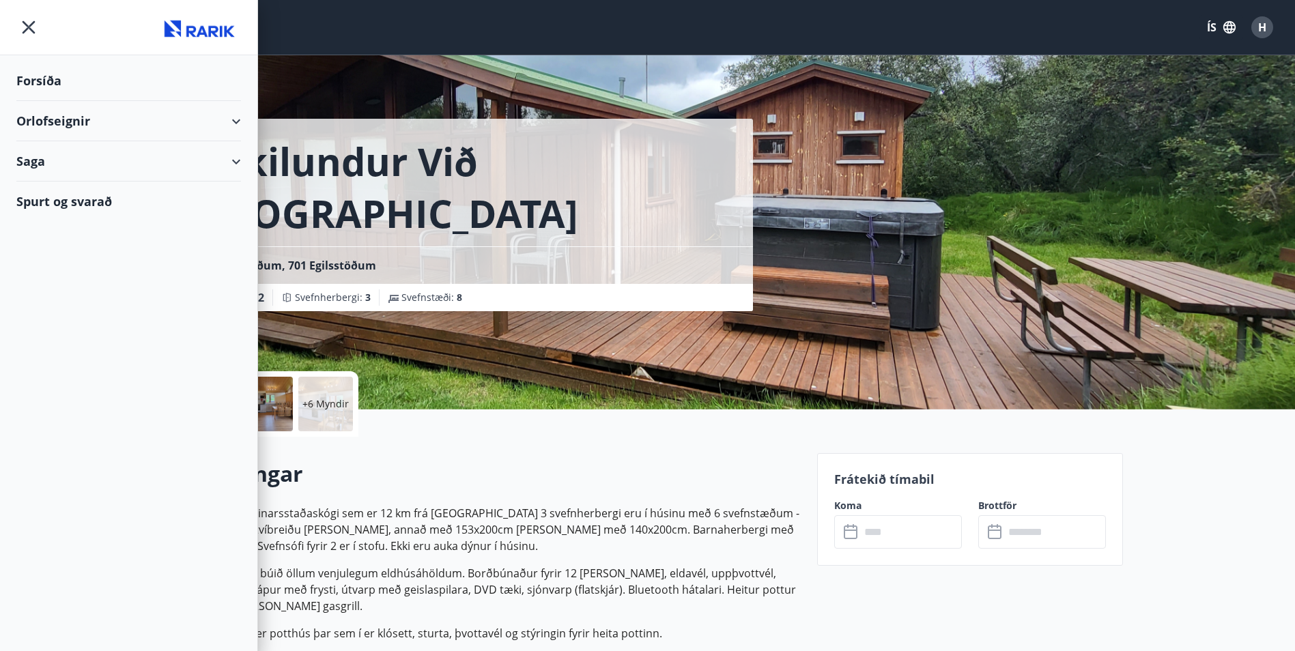
click at [44, 83] on div "Forsíða" at bounding box center [128, 81] width 225 height 40
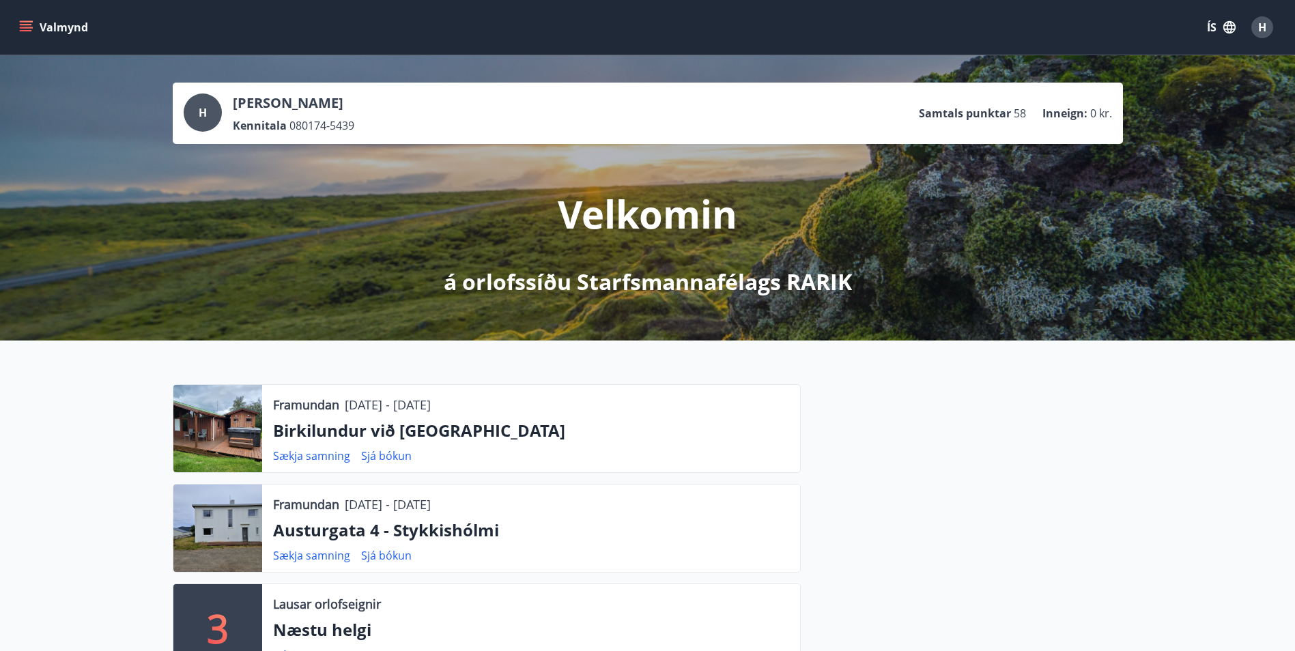
click at [29, 27] on icon "menu" at bounding box center [26, 27] width 14 height 14
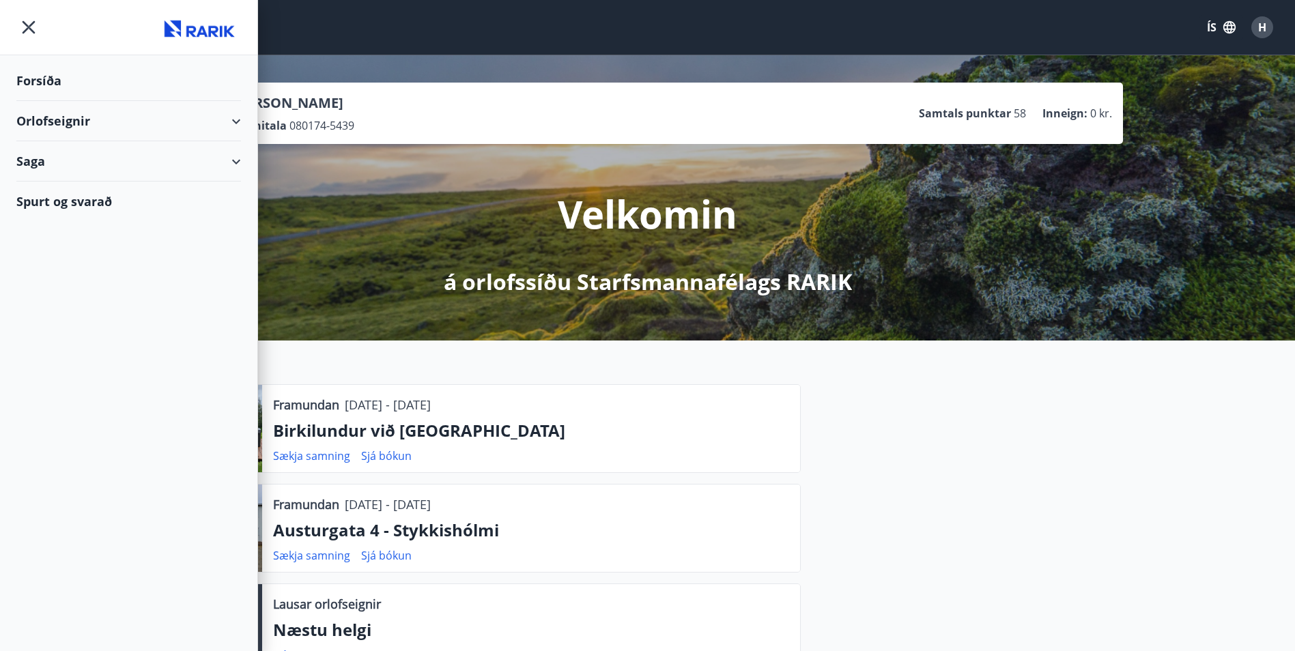
click at [65, 171] on div "Saga" at bounding box center [128, 161] width 225 height 40
click at [46, 195] on div "Bókanir" at bounding box center [128, 196] width 203 height 29
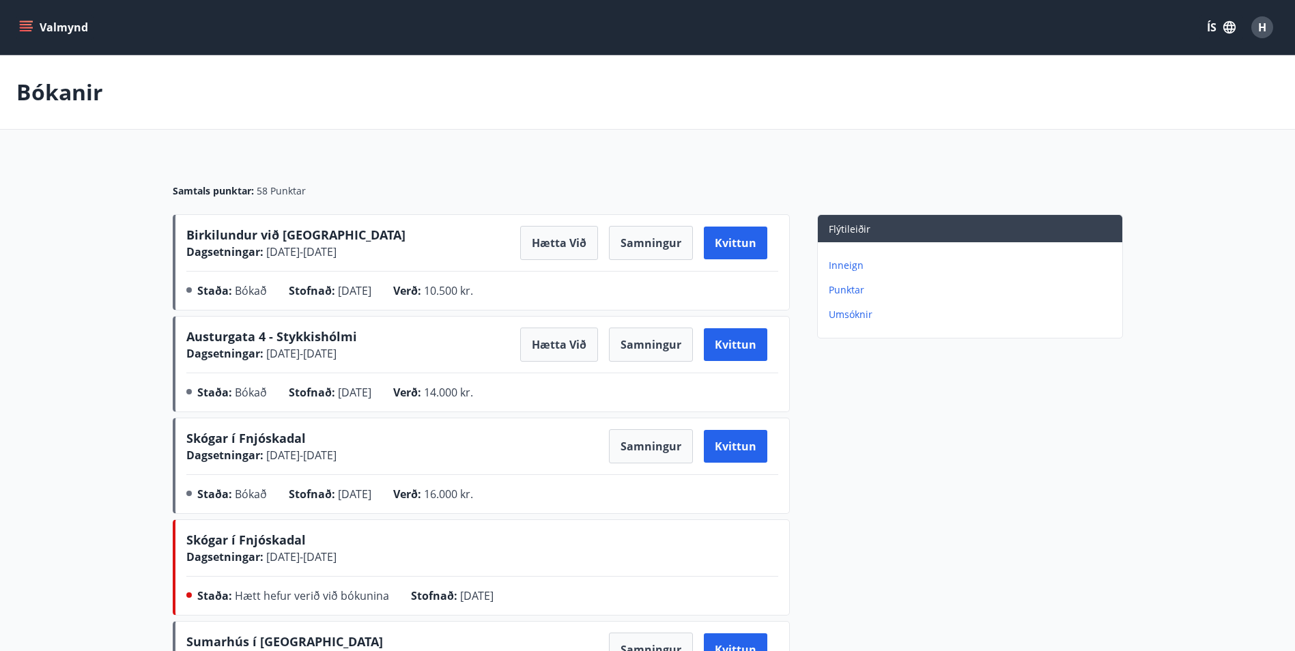
click at [23, 23] on icon "menu" at bounding box center [26, 27] width 14 height 14
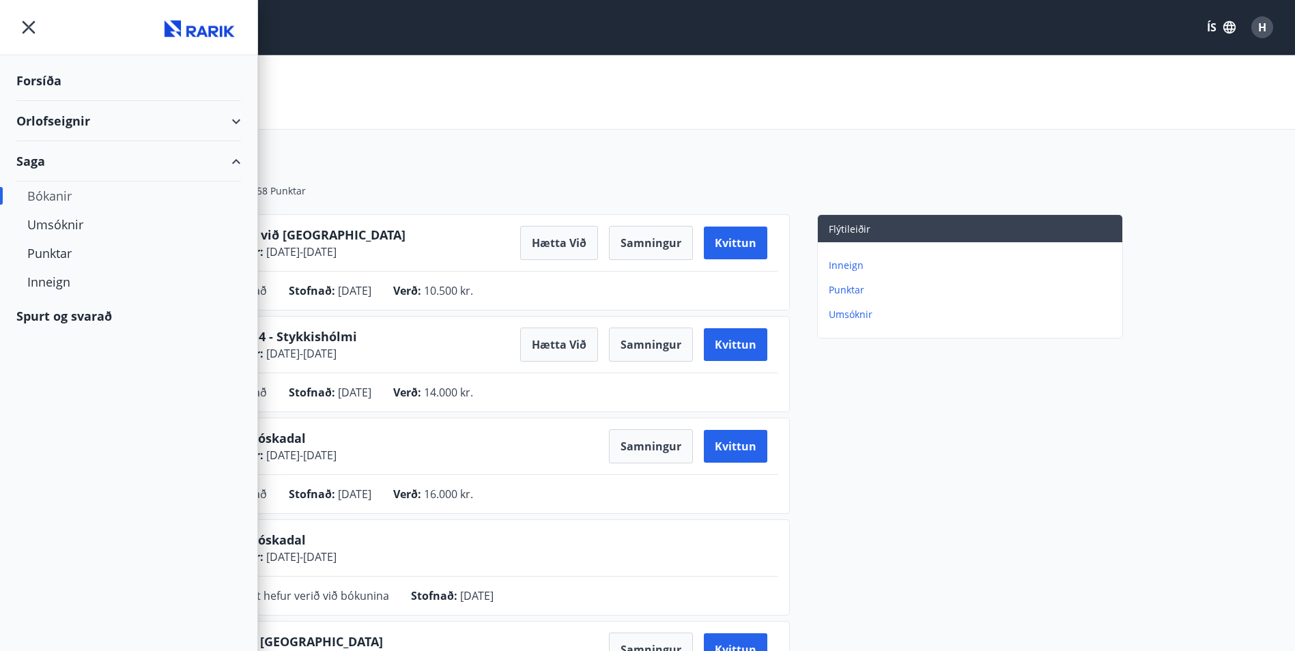
click at [66, 124] on div "Orlofseignir" at bounding box center [128, 121] width 225 height 40
click at [78, 183] on div "Bókunardagatal" at bounding box center [128, 184] width 203 height 29
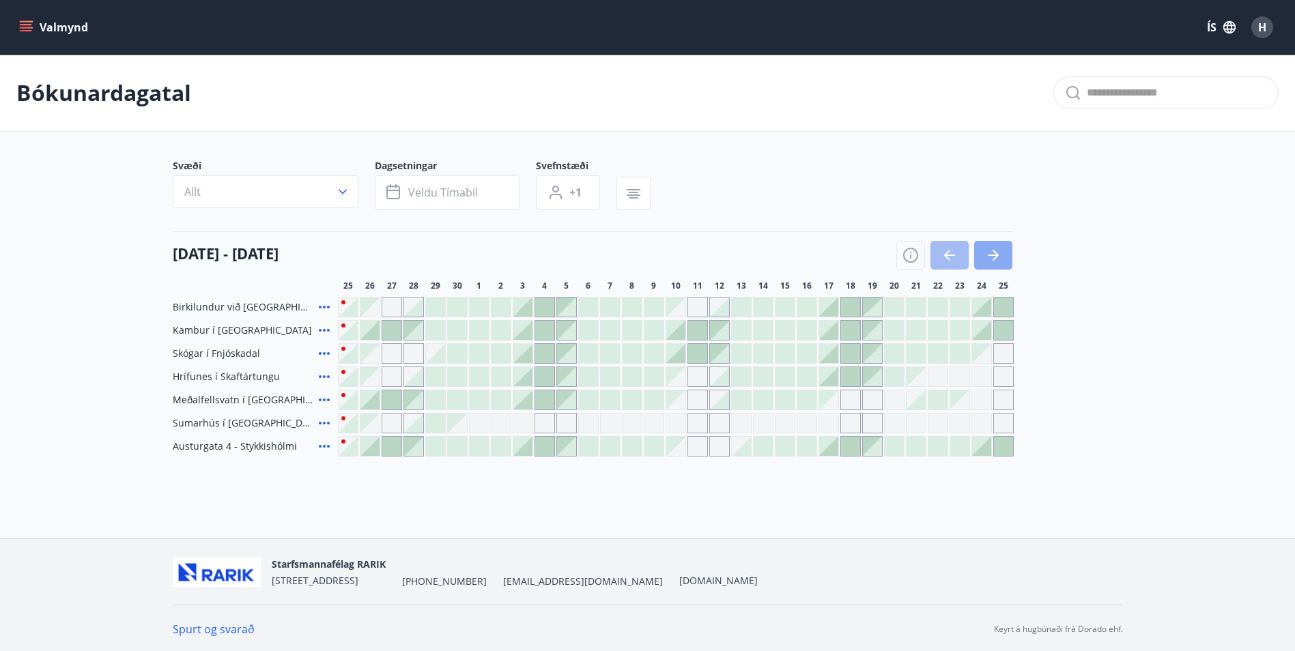
click at [995, 248] on icon "button" at bounding box center [993, 255] width 16 height 16
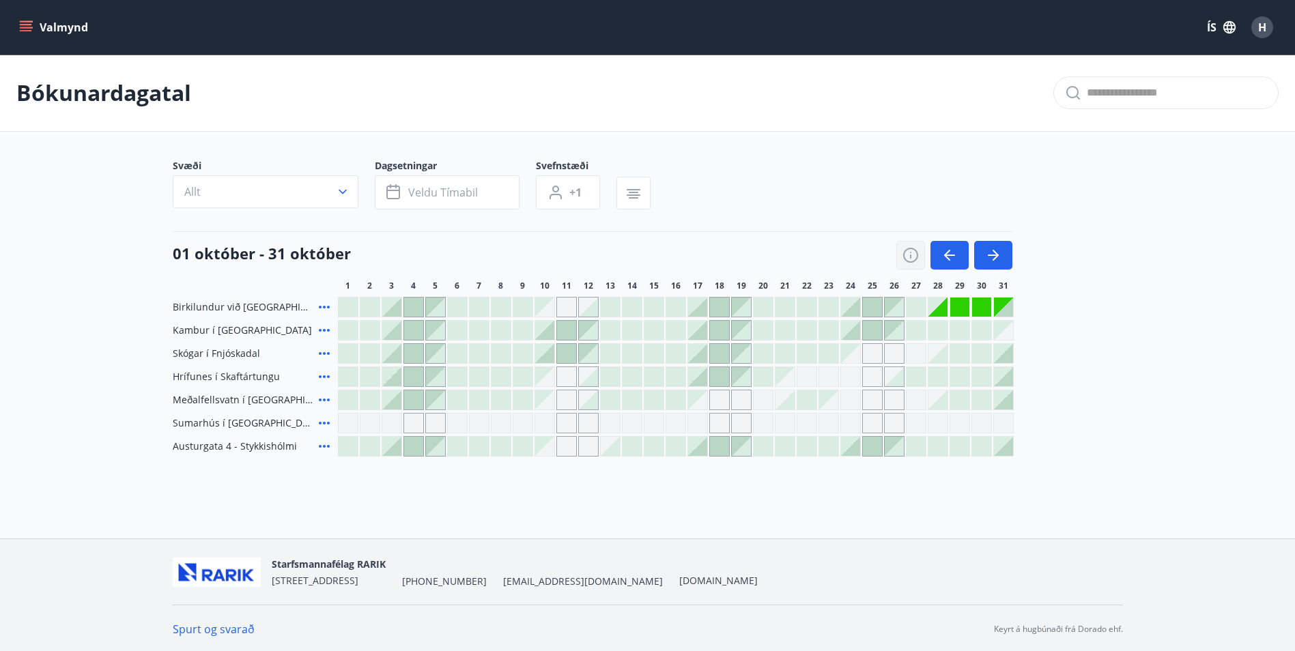
click at [916, 255] on icon "button" at bounding box center [910, 255] width 16 height 16
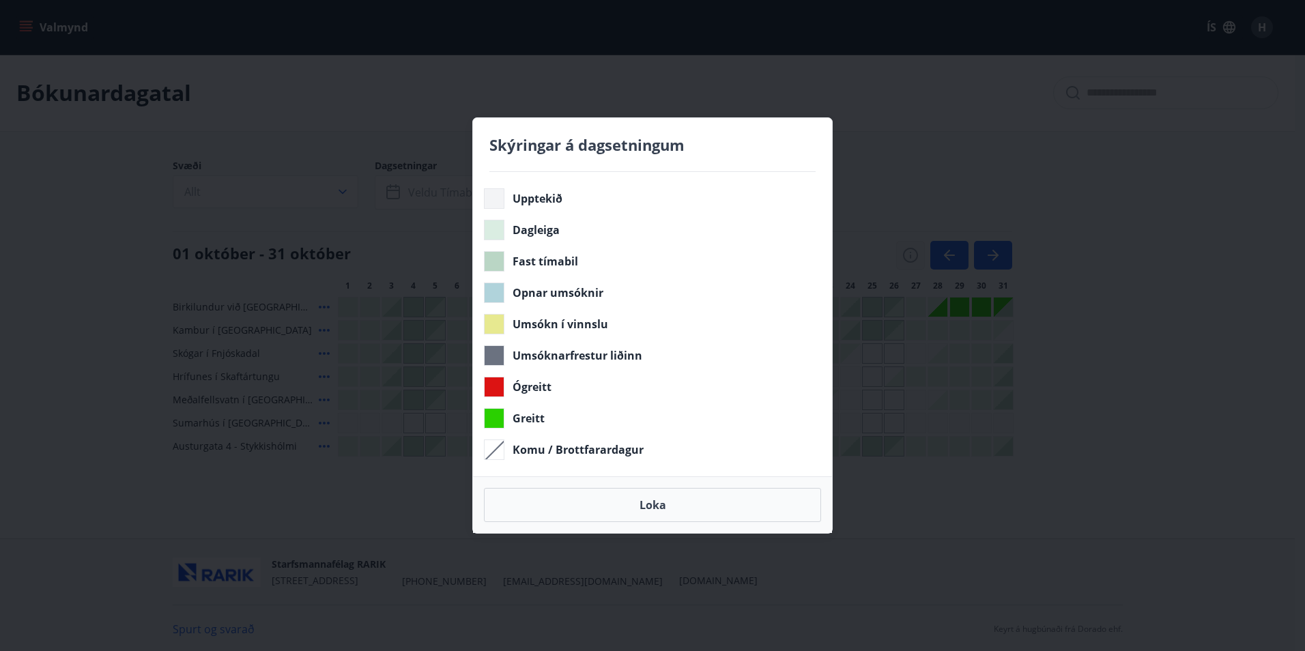
click at [916, 255] on div "Skýringar á dagsetningum Upptekið Dagleiga Fast tímabil Opnar umsóknir Umsókn í…" at bounding box center [652, 325] width 1305 height 651
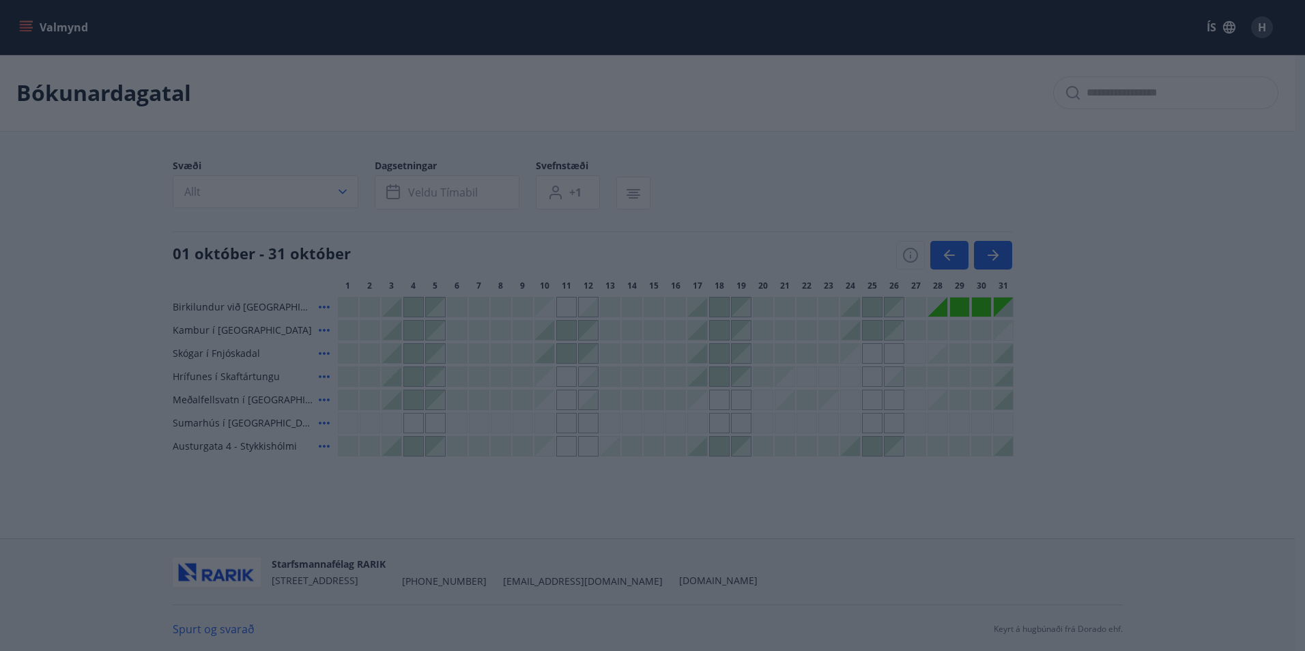
click at [953, 170] on div "Skýringar á dagsetningum Upptekið Dagleiga Fast tímabil Opnar umsóknir Umsókn í…" at bounding box center [652, 325] width 1305 height 651
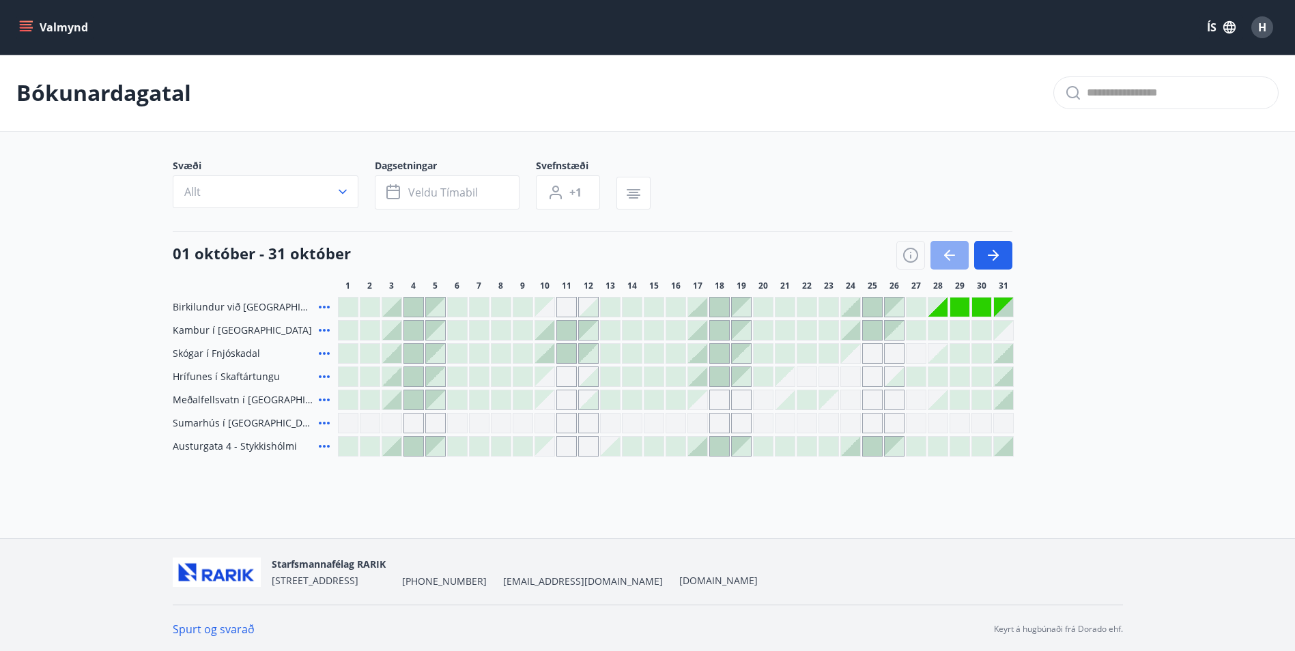
click at [949, 246] on button "button" at bounding box center [949, 255] width 38 height 29
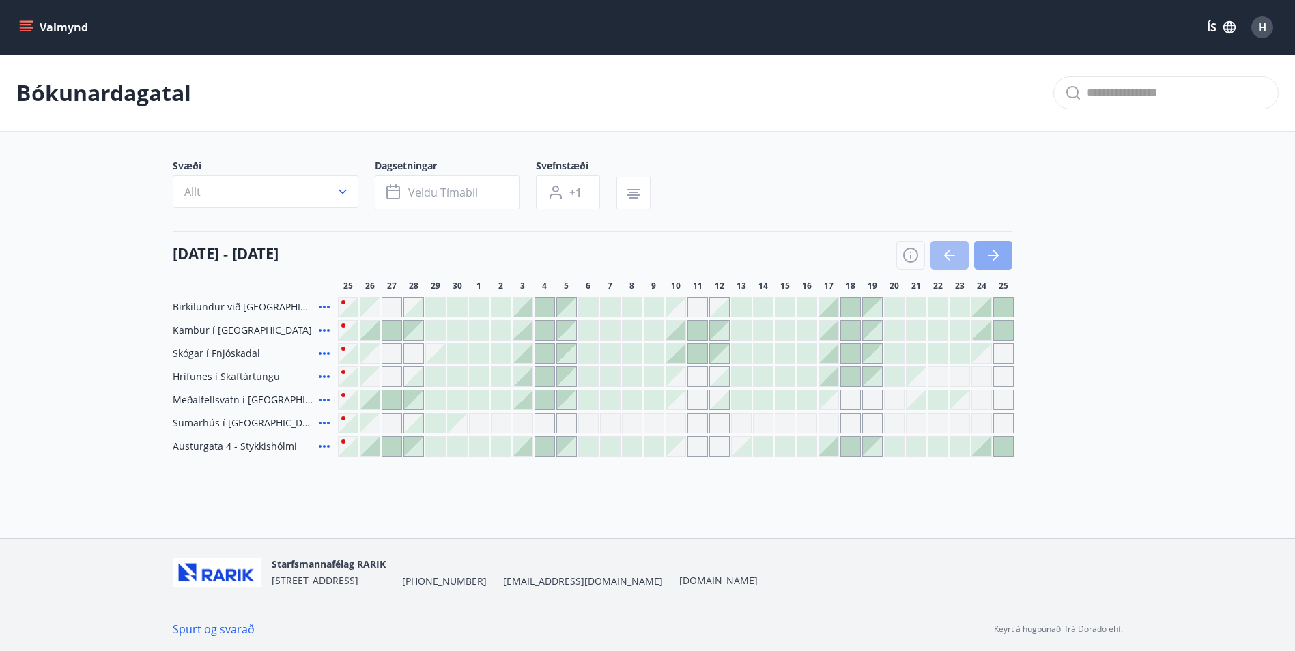
click at [995, 253] on icon "button" at bounding box center [996, 255] width 6 height 11
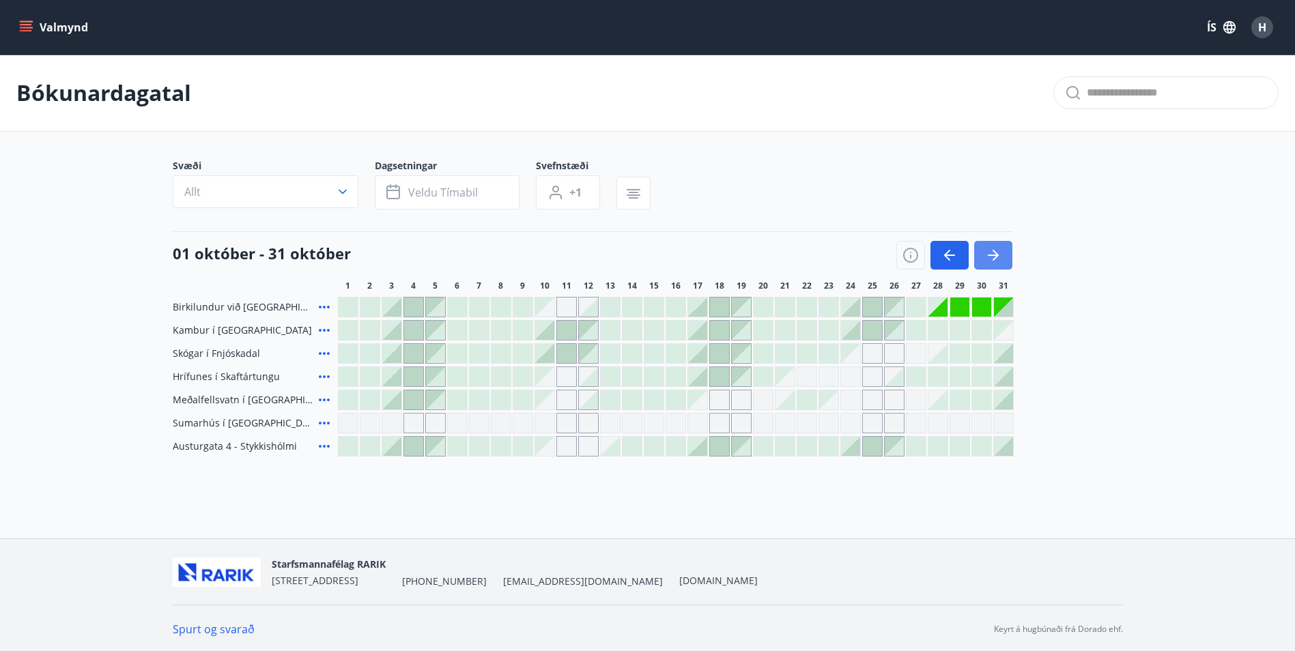
click at [995, 253] on icon "button" at bounding box center [996, 255] width 6 height 11
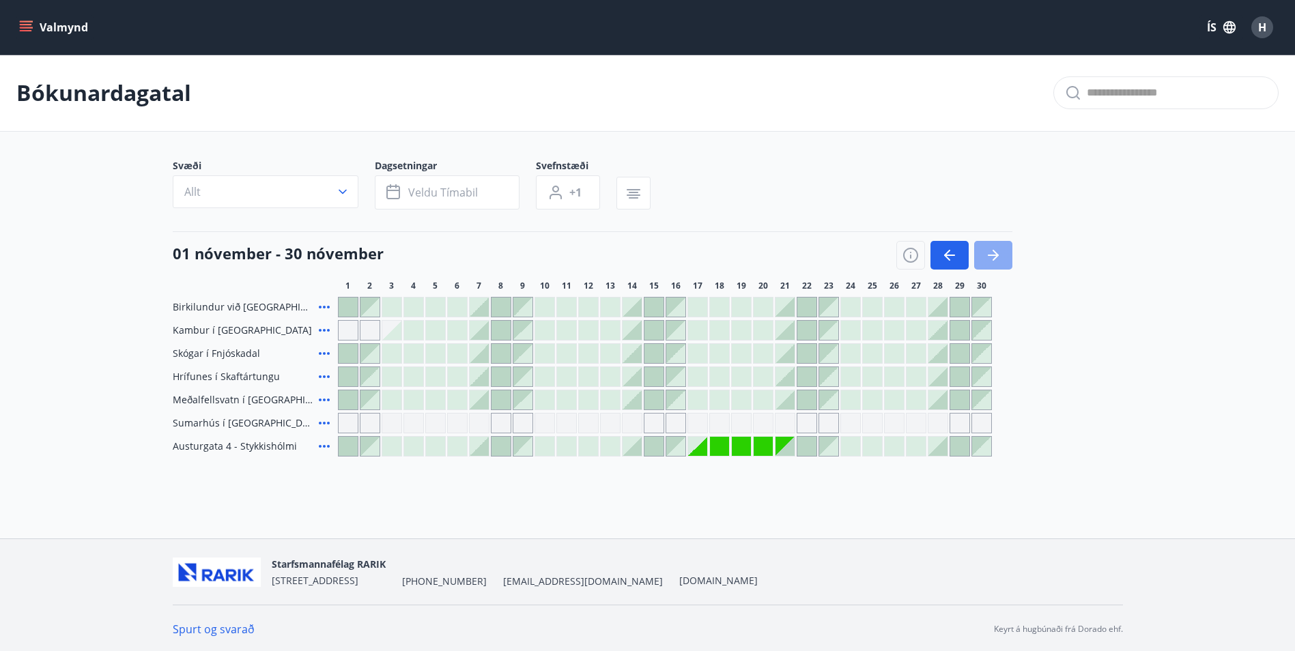
click at [995, 253] on icon "button" at bounding box center [996, 255] width 6 height 11
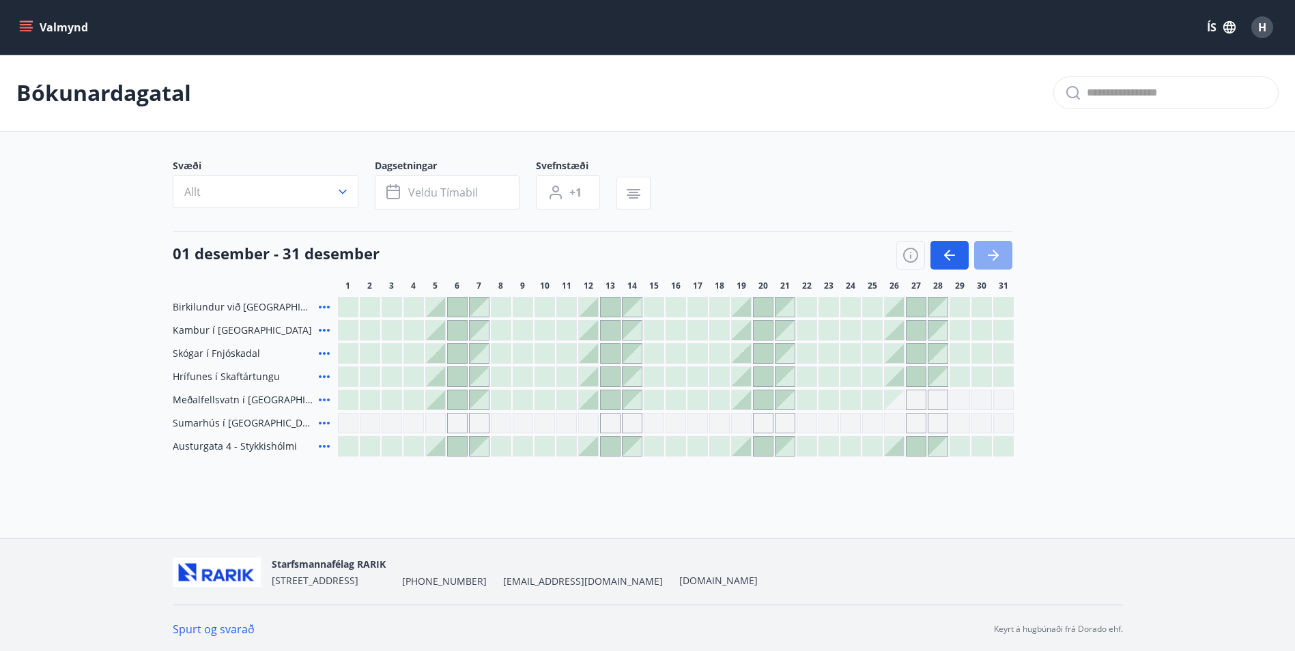
click at [984, 256] on button "button" at bounding box center [993, 255] width 38 height 29
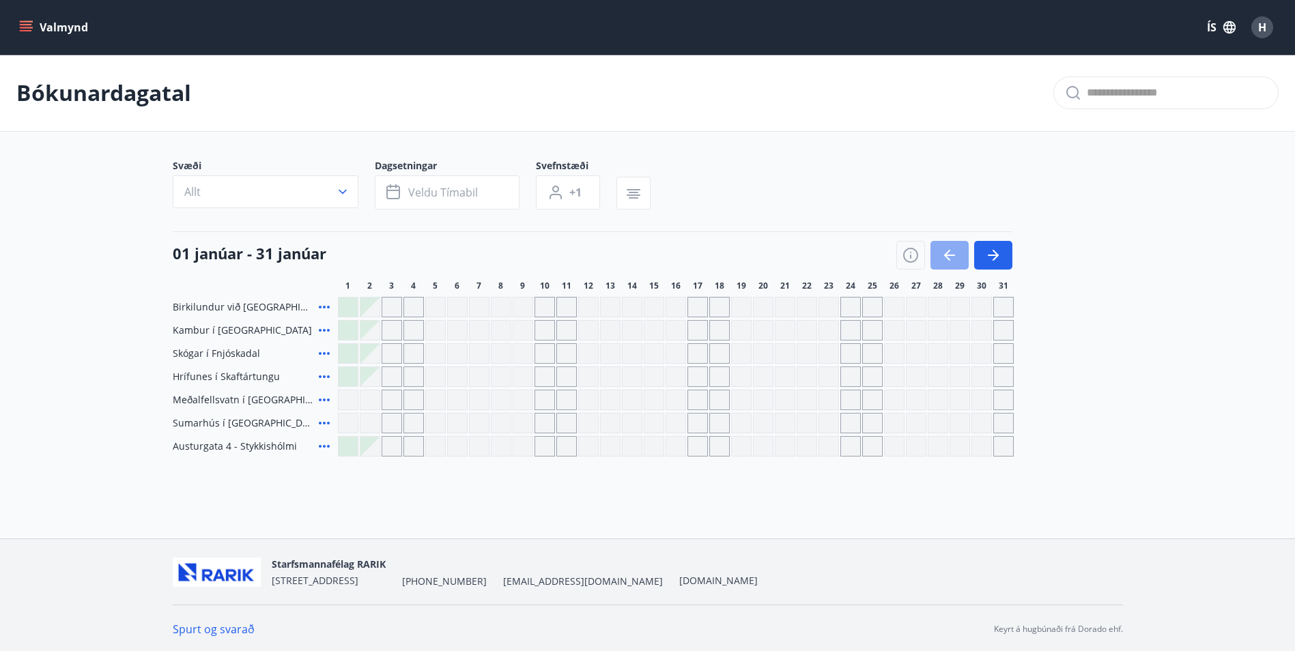
click at [959, 247] on button "button" at bounding box center [949, 255] width 38 height 29
